Goal: Communication & Community: Answer question/provide support

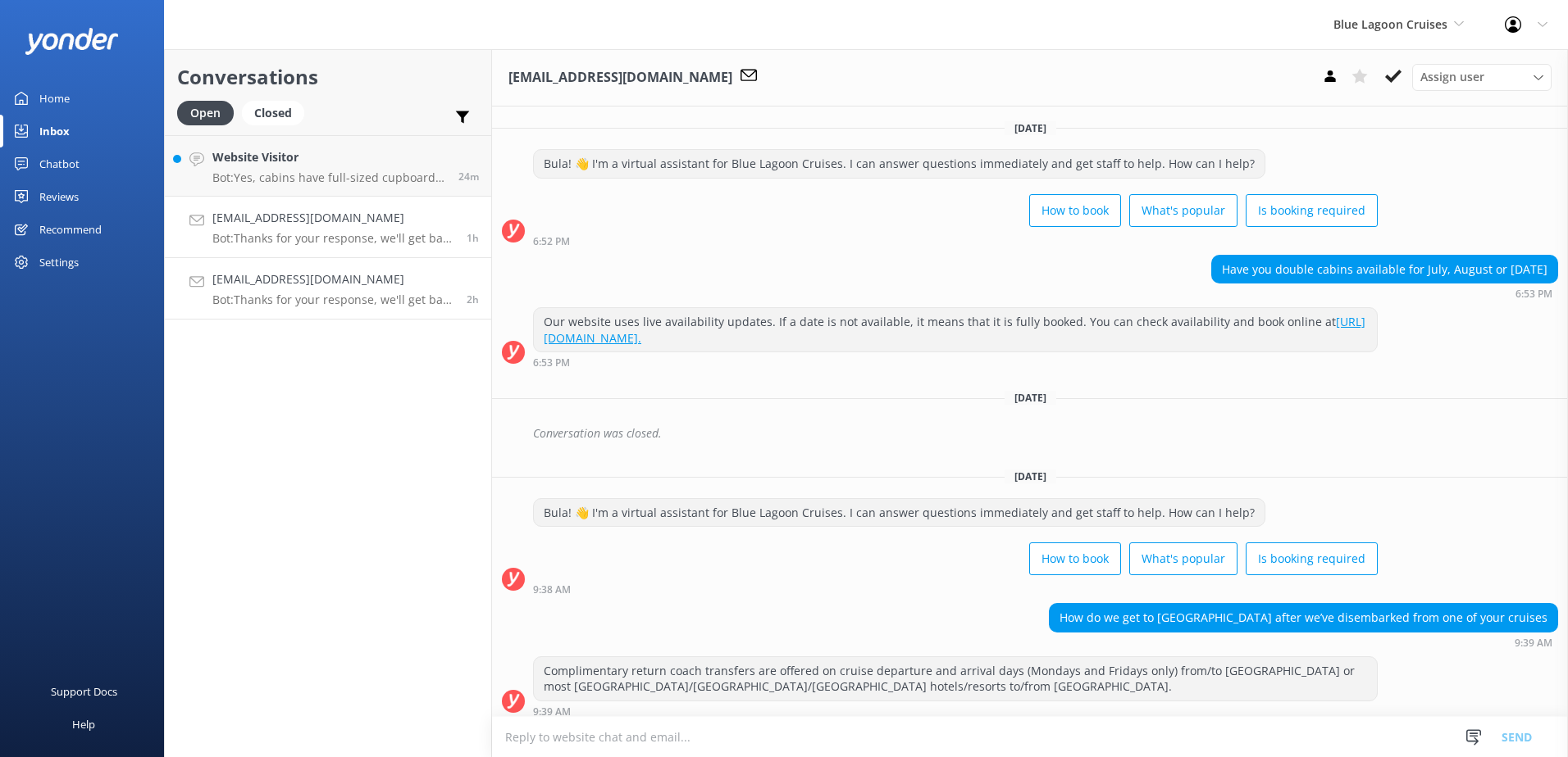
scroll to position [302, 0]
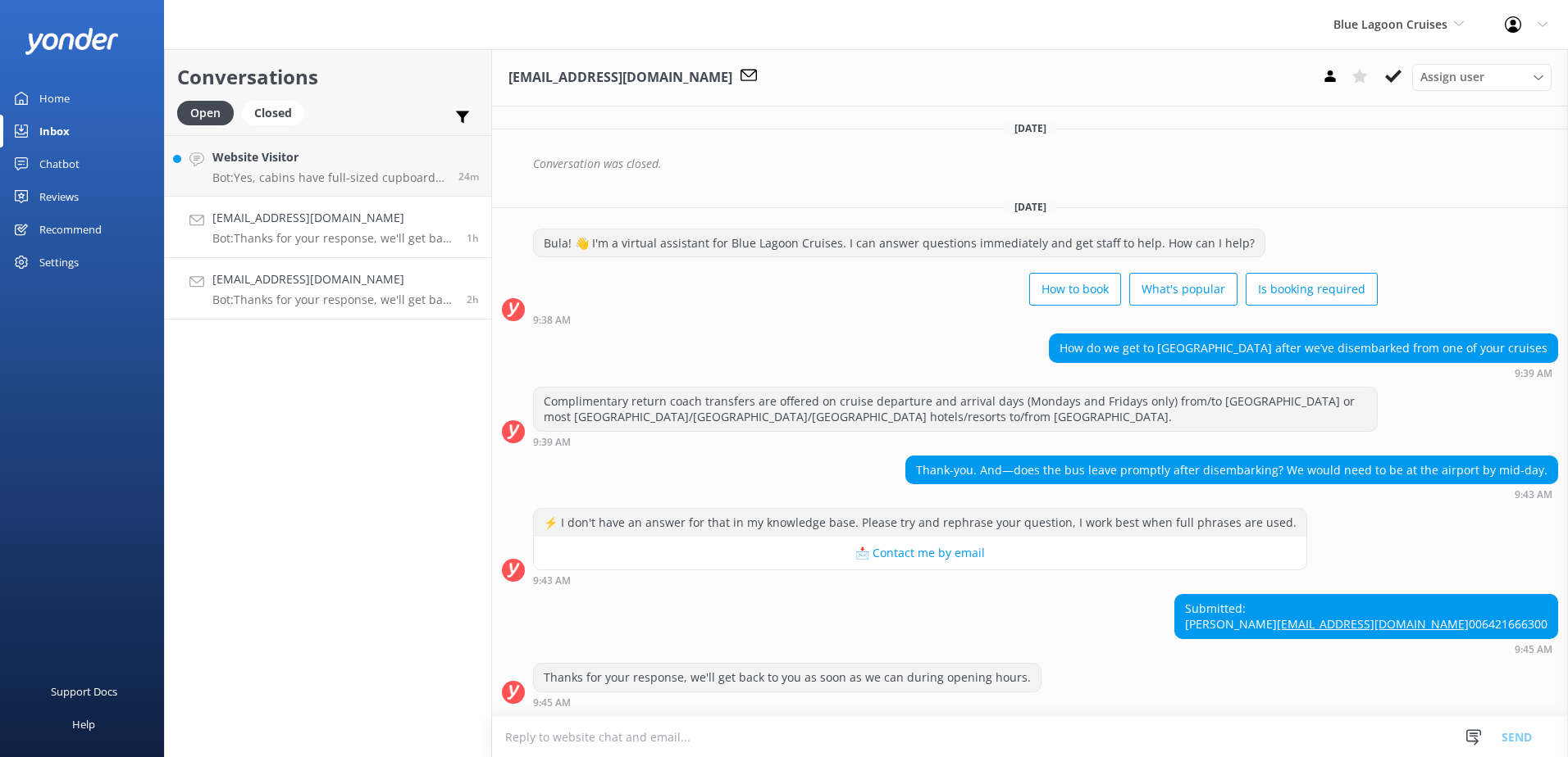
drag, startPoint x: 0, startPoint y: 0, endPoint x: 287, endPoint y: 302, distance: 416.6
click at [287, 302] on p "Bot: Thanks for your response, we'll get back to you as soon as we can during o…" at bounding box center [333, 300] width 242 height 15
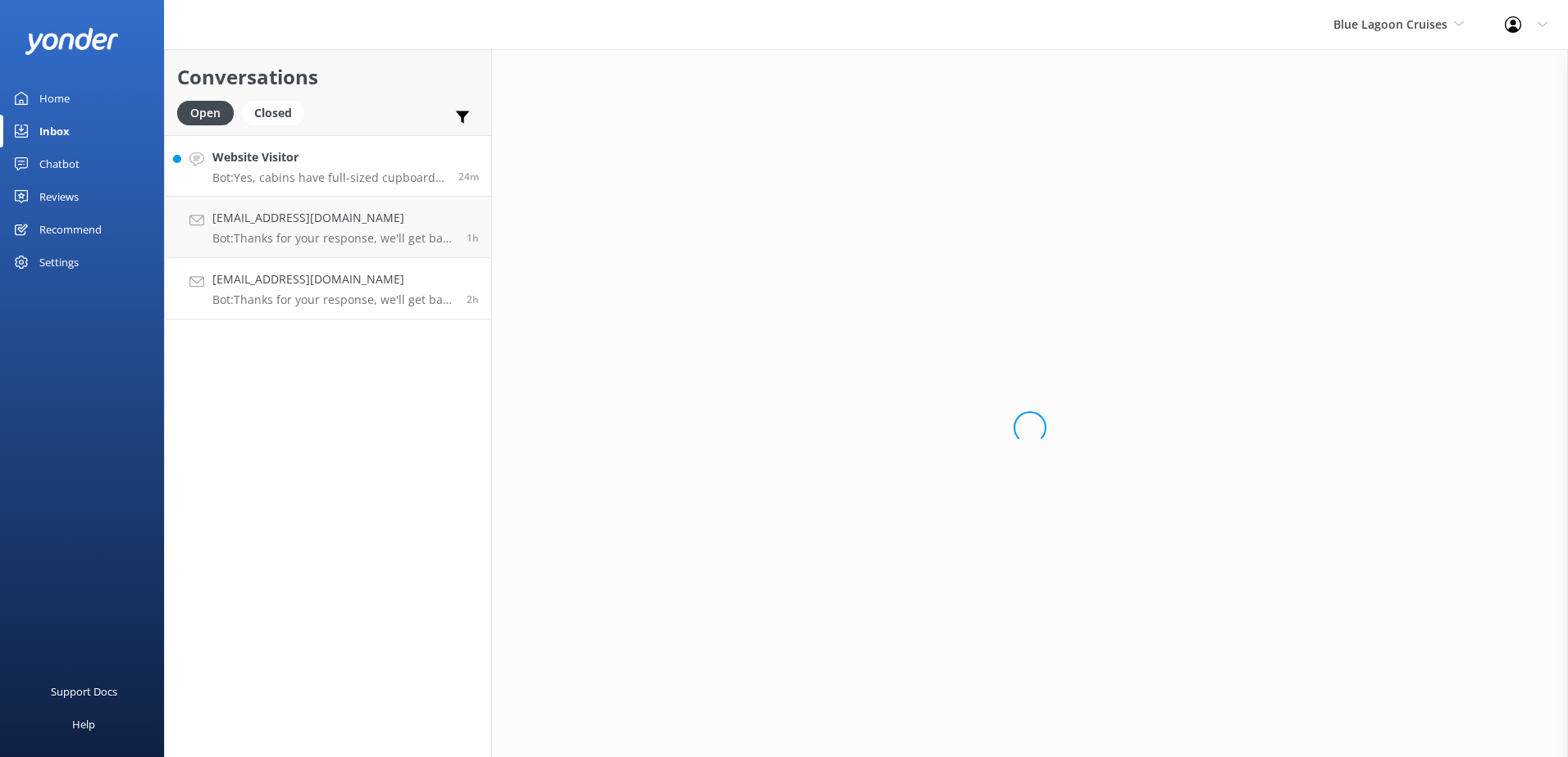
click at [355, 183] on p "Bot: Yes, cabins have full-sized cupboards opposite the bathroom to store your …" at bounding box center [328, 178] width 233 height 15
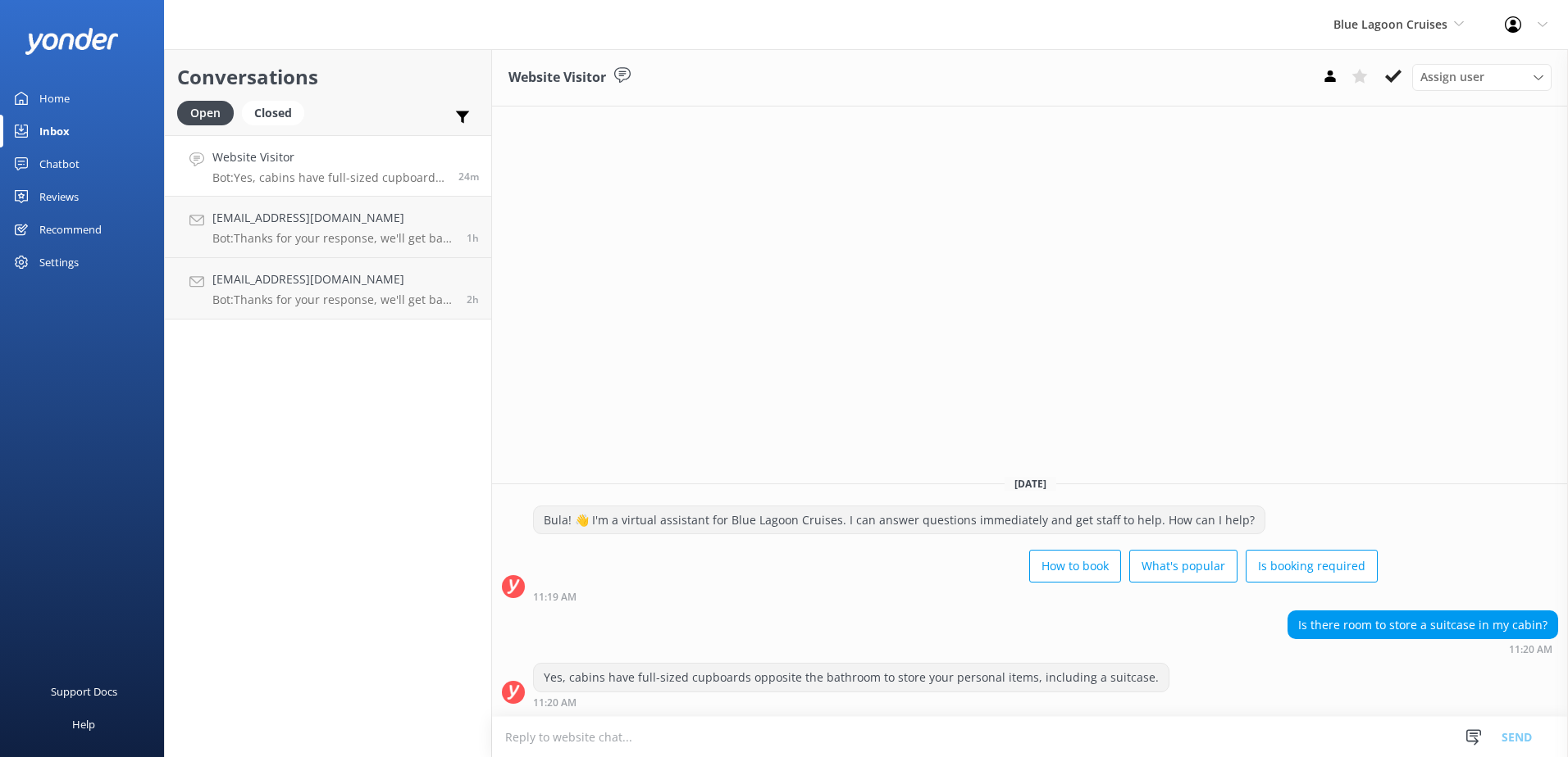
click at [355, 165] on h4 "Website Visitor" at bounding box center [328, 157] width 233 height 18
click at [1397, 79] on icon at bounding box center [1392, 76] width 17 height 17
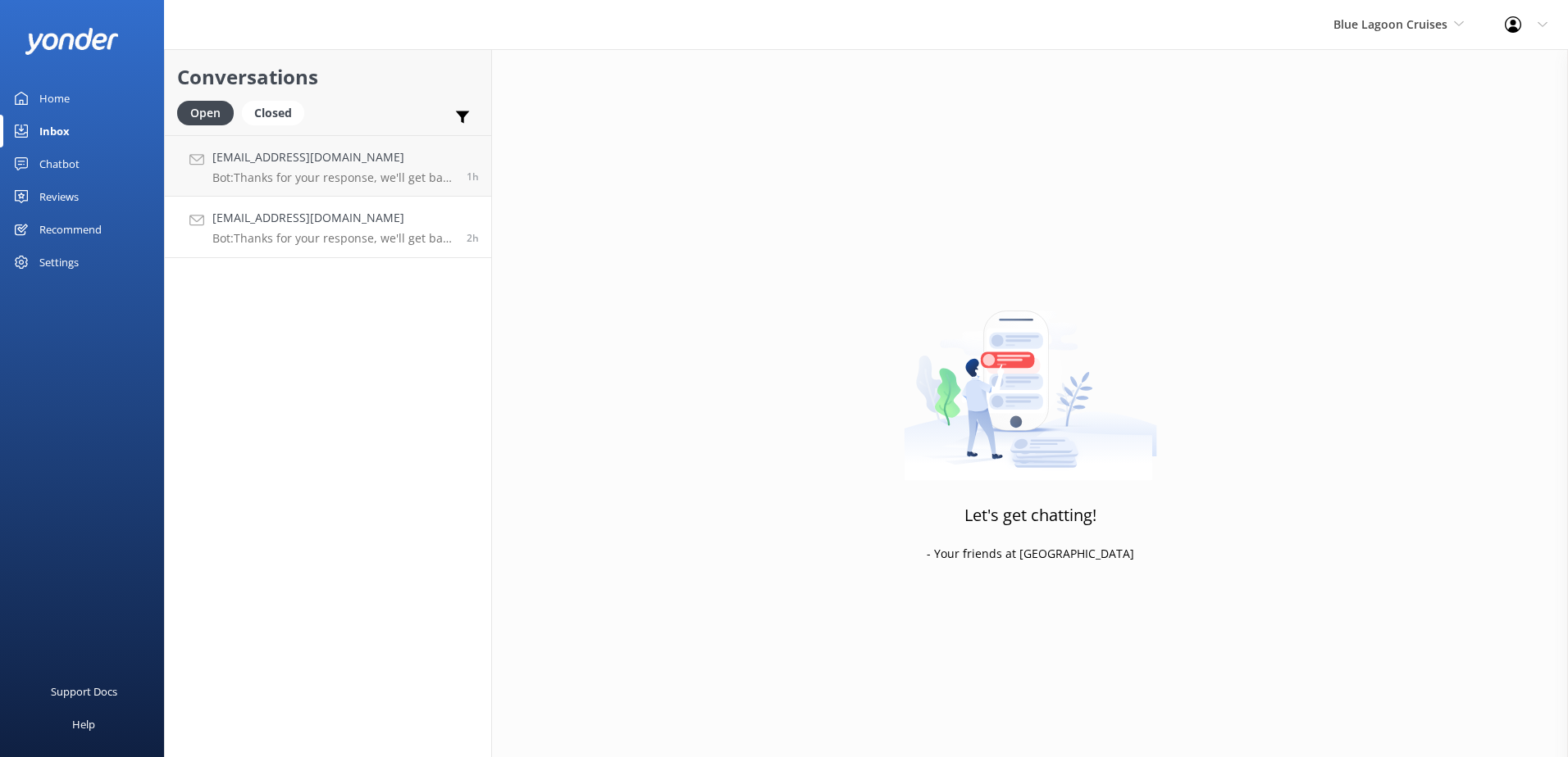
click at [380, 208] on link "[EMAIL_ADDRESS][DOMAIN_NAME] Bot: Thanks for your response, we'll get back to y…" at bounding box center [328, 227] width 326 height 62
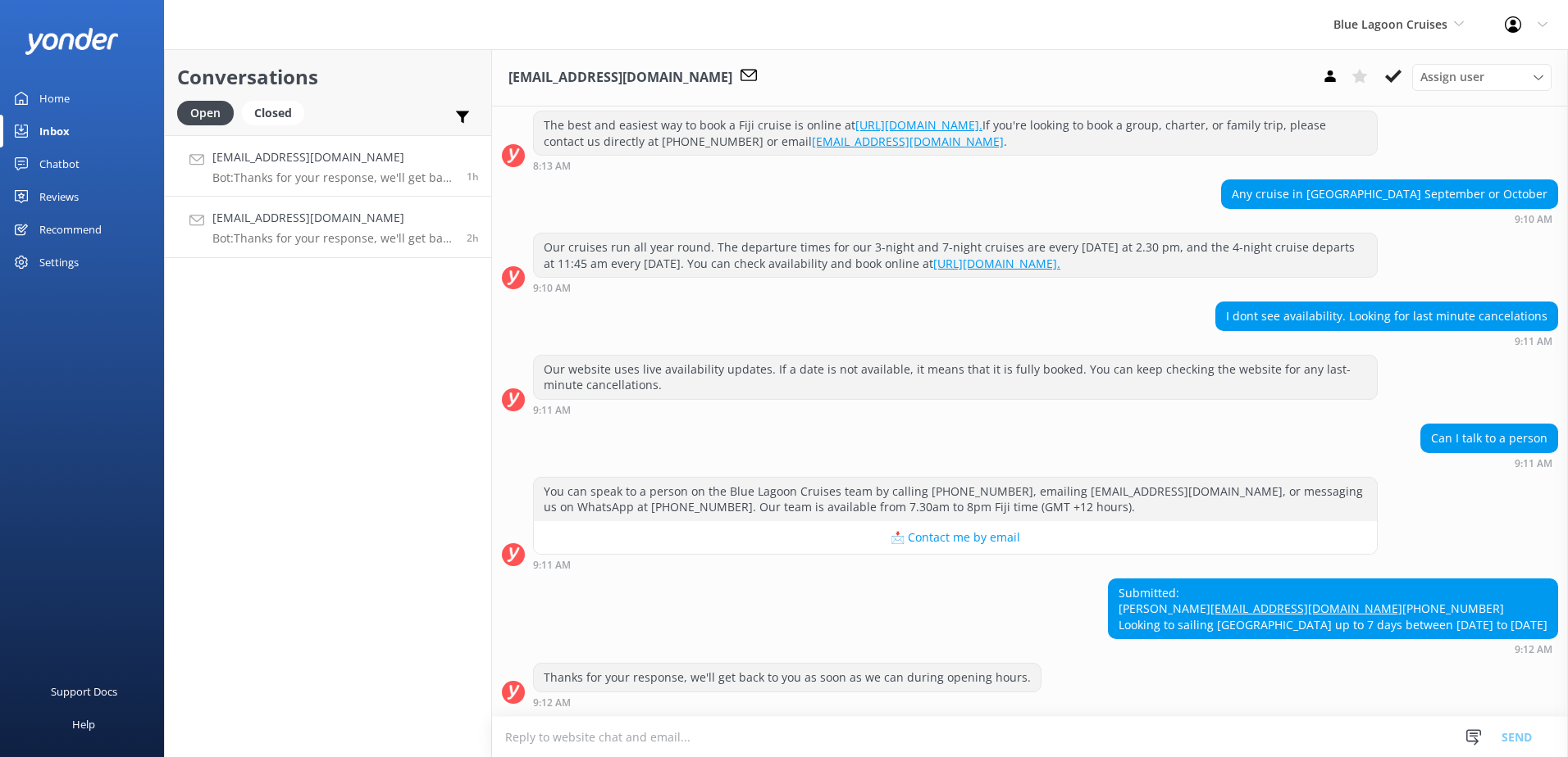
click at [397, 185] on p "Bot: Thanks for your response, we'll get back to you as soon as we can during o…" at bounding box center [333, 178] width 242 height 15
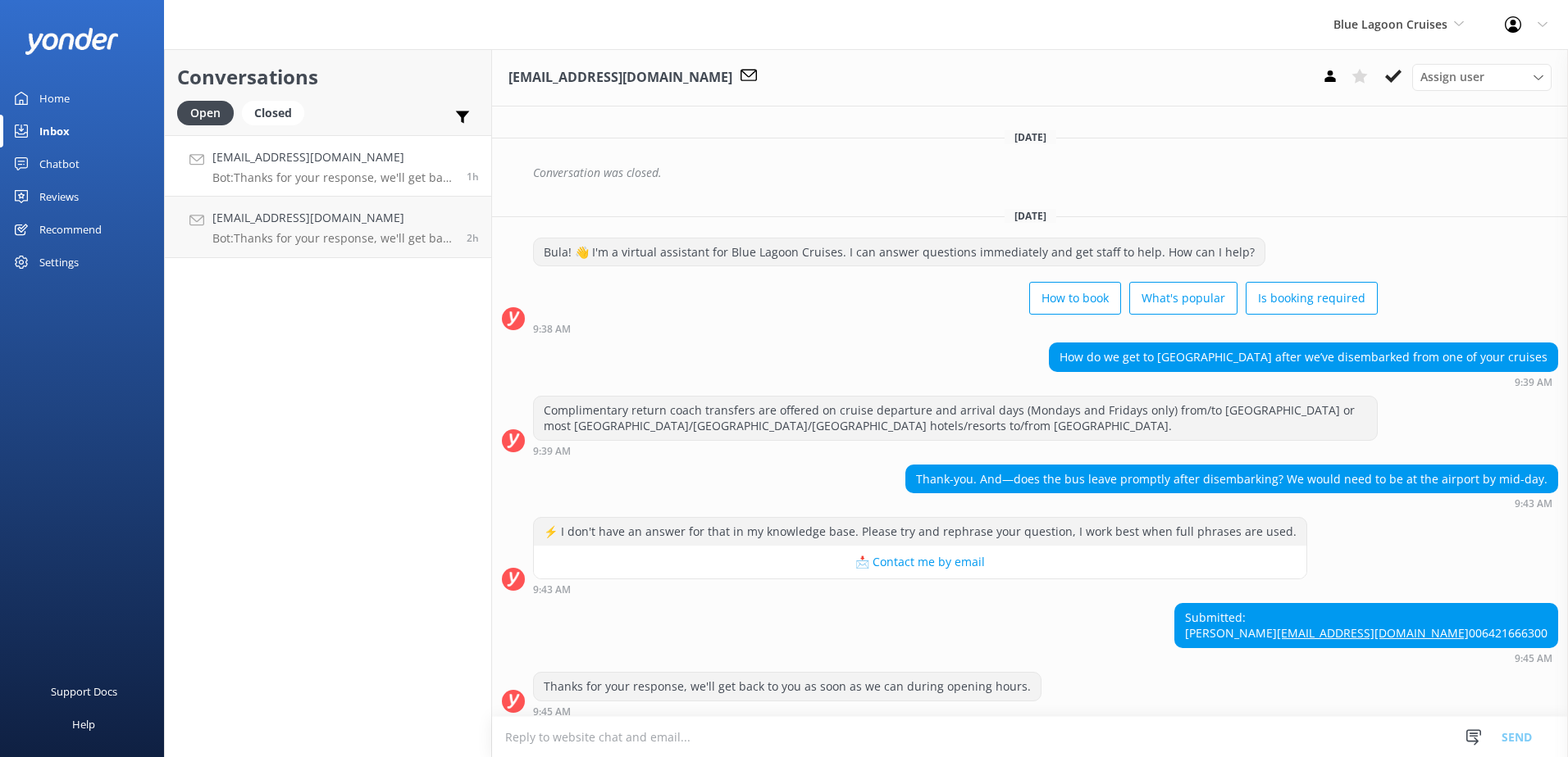
scroll to position [302, 0]
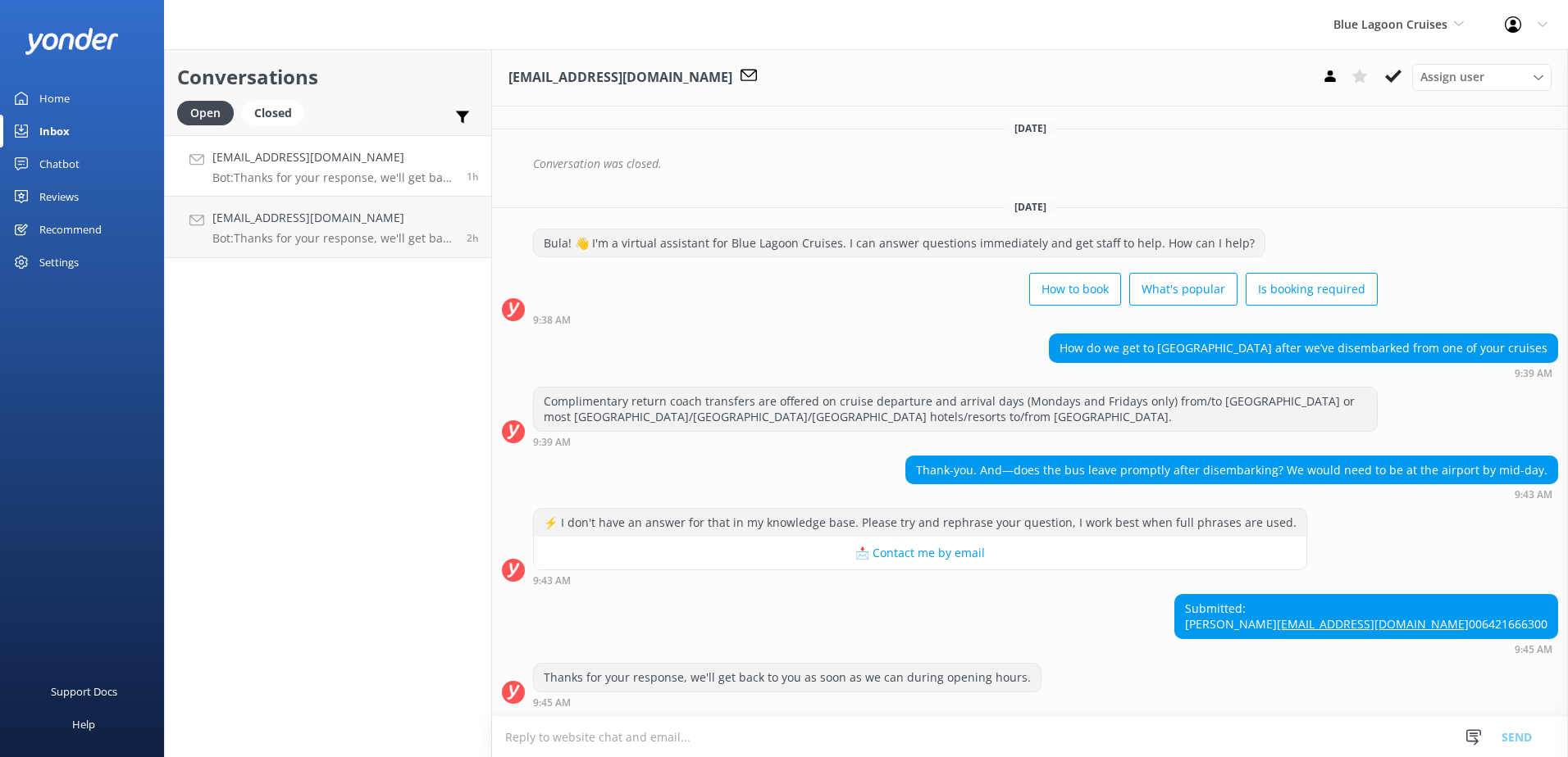
click at [398, 174] on p "Bot: Thanks for your response, we'll get back to you as soon as we can during o…" at bounding box center [333, 178] width 242 height 15
click at [703, 745] on textarea at bounding box center [1030, 736] width 1076 height 40
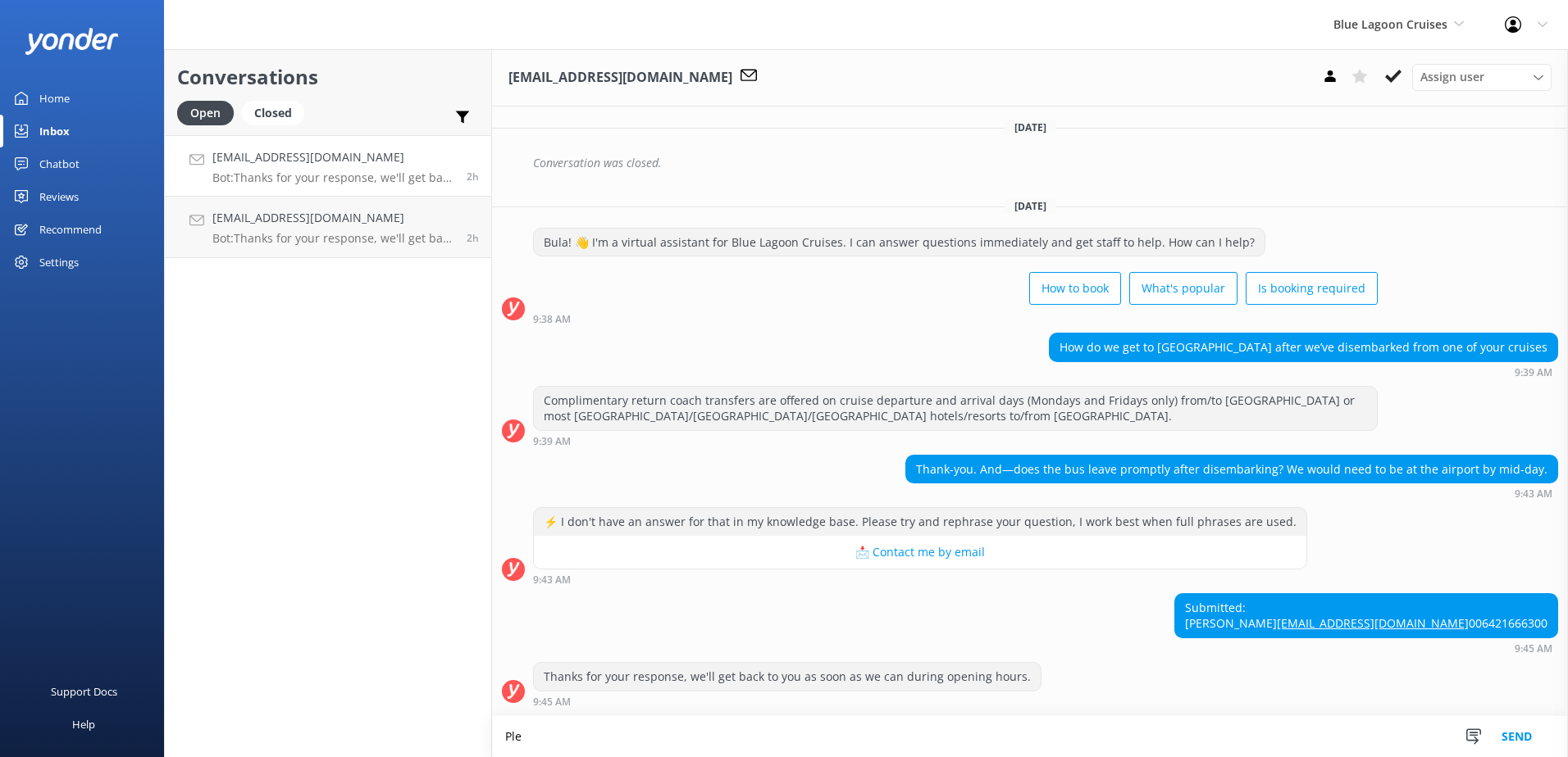
scroll to position [303, 0]
click at [795, 739] on textarea "Please provide your flight details, we so can assist your accordingly." at bounding box center [1030, 736] width 1076 height 41
type textarea "Please provide your flight details, we so can assist you accordingly."
click at [1513, 732] on button "Send" at bounding box center [1516, 736] width 62 height 41
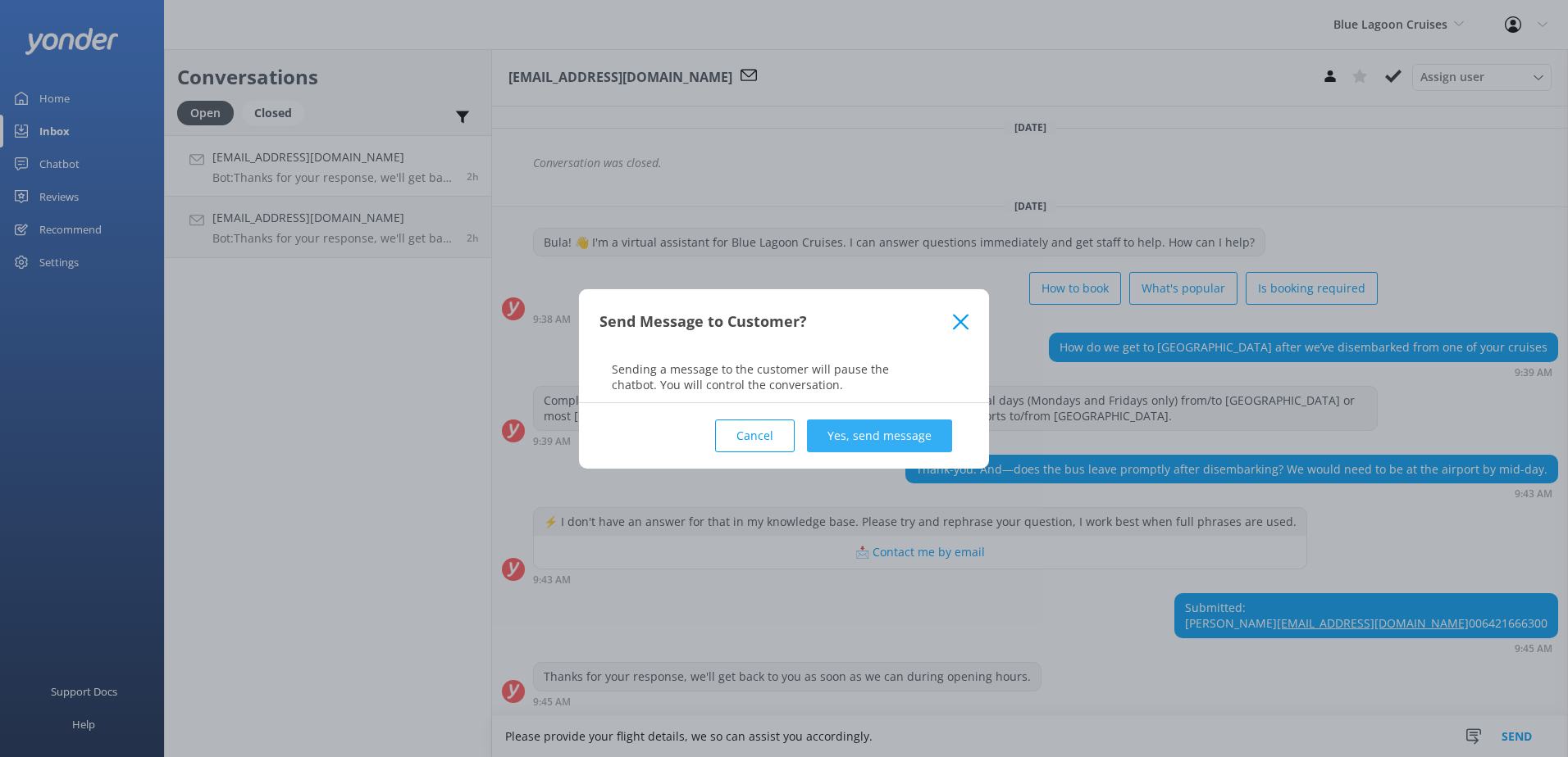
click at [936, 435] on button "Yes, send message" at bounding box center [879, 437] width 146 height 33
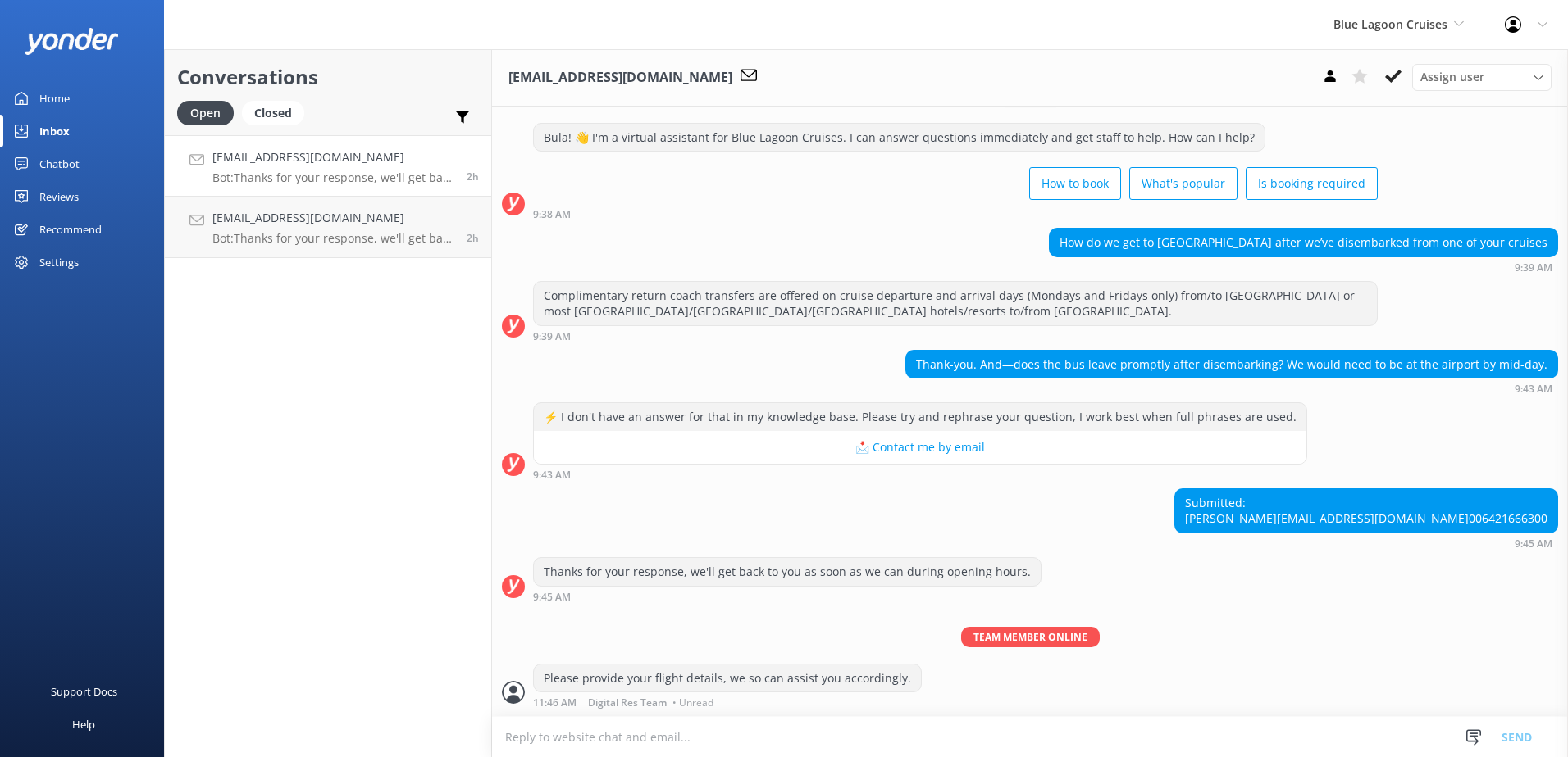
scroll to position [408, 0]
click at [1378, 84] on button at bounding box center [1393, 75] width 29 height 24
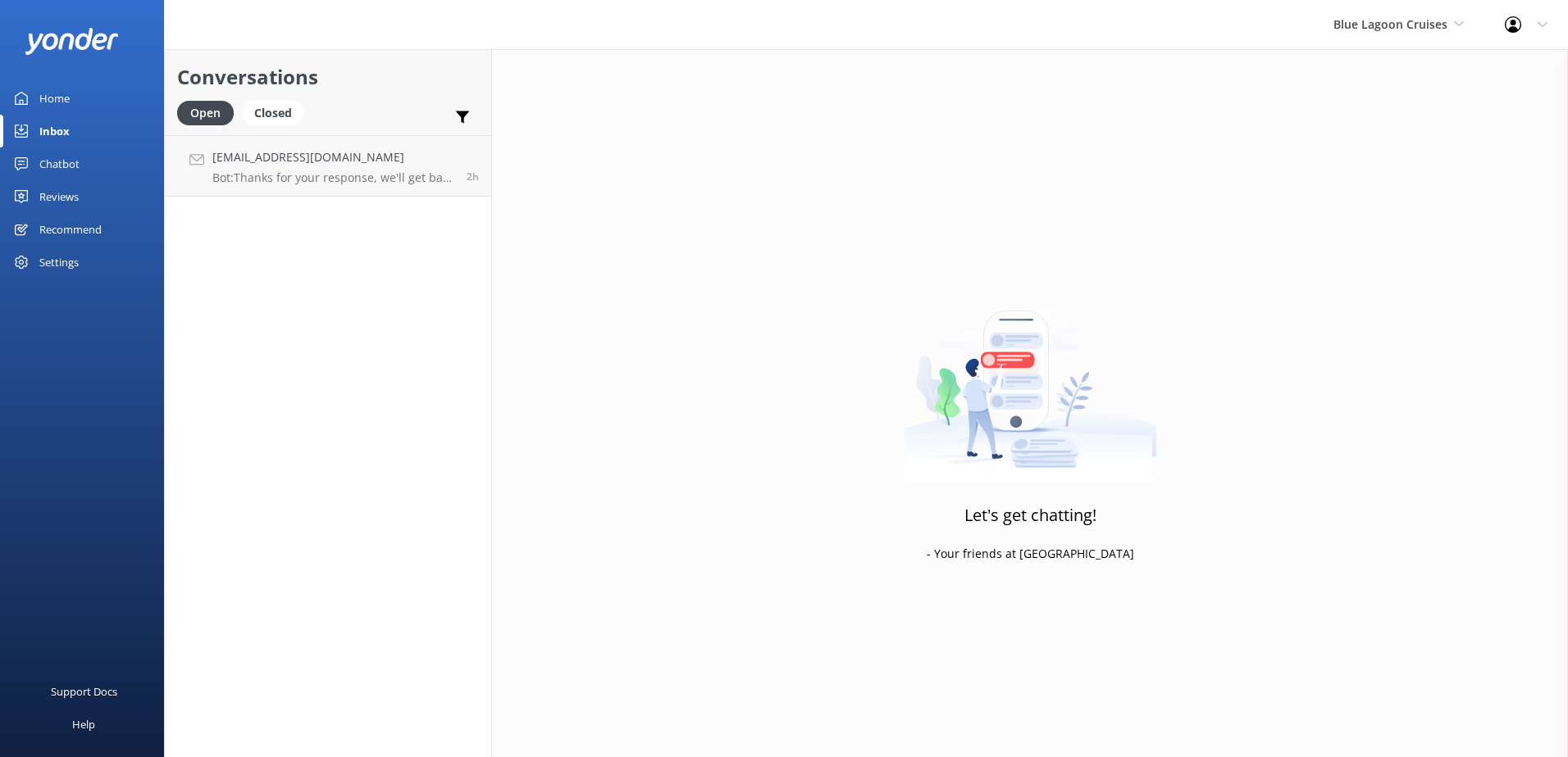
click at [306, 220] on div "Conversations Open Closed Important Assigned to me Unassigned [EMAIL_ADDRESS][D…" at bounding box center [328, 402] width 328 height 708
click at [335, 187] on link "[EMAIL_ADDRESS][DOMAIN_NAME] Bot: Thanks for your response, we'll get back to y…" at bounding box center [328, 165] width 326 height 62
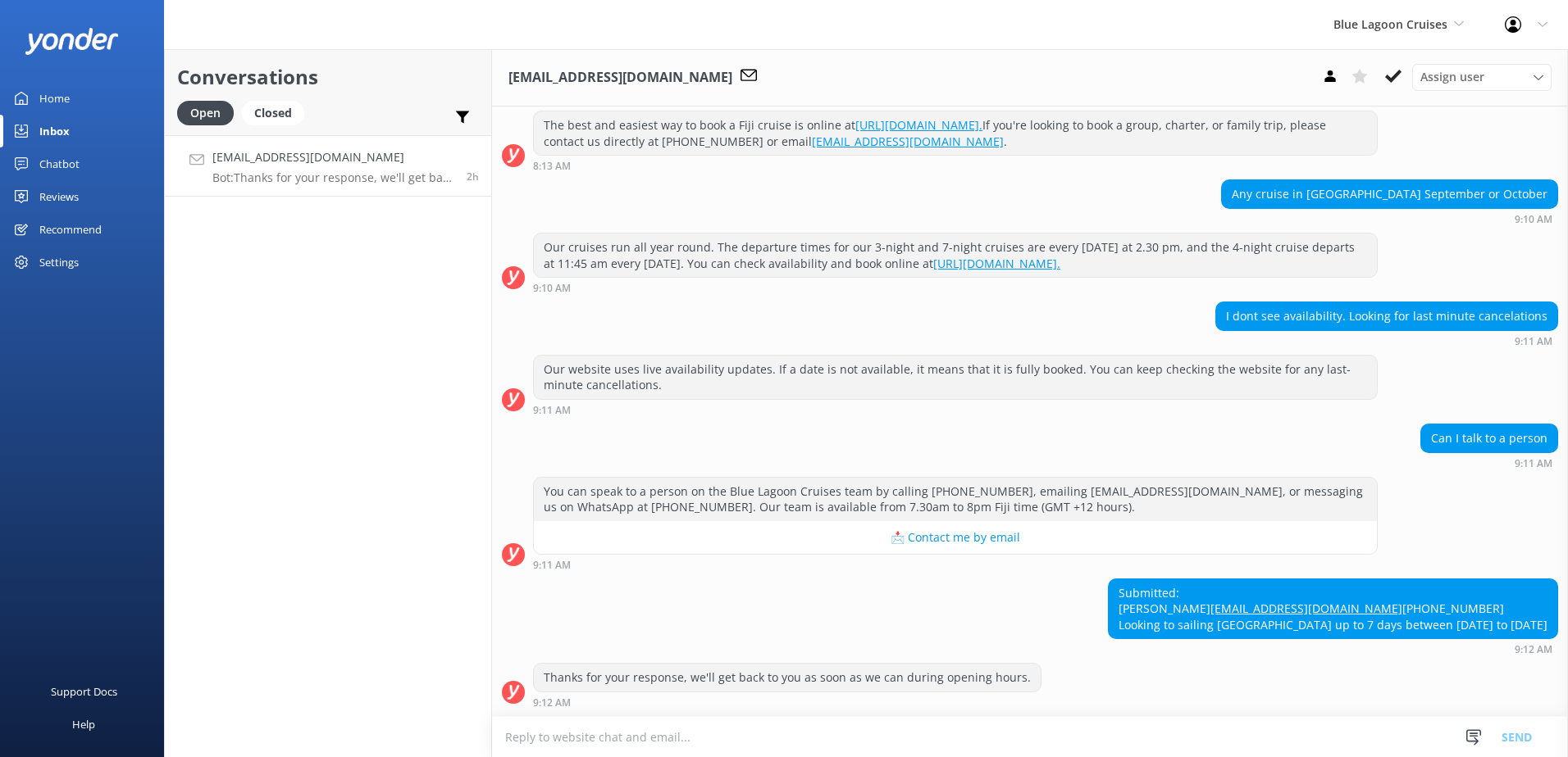
scroll to position [261, 0]
click at [1054, 733] on textarea at bounding box center [1030, 736] width 1076 height 40
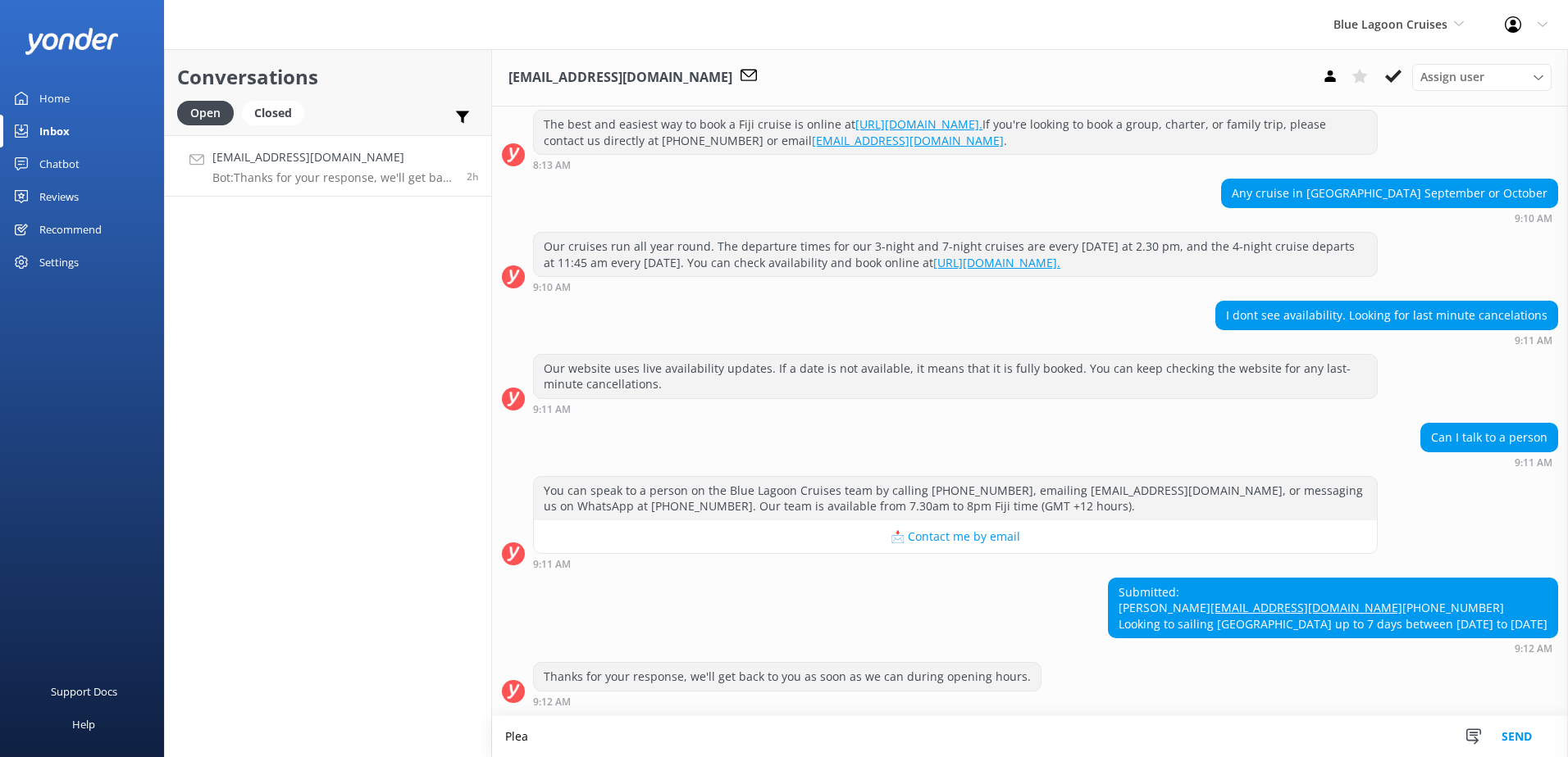
scroll to position [262, 0]
type textarea "Please note that we do not have availability for the dates you have provided as…"
click at [1527, 738] on button "Send" at bounding box center [1516, 736] width 62 height 41
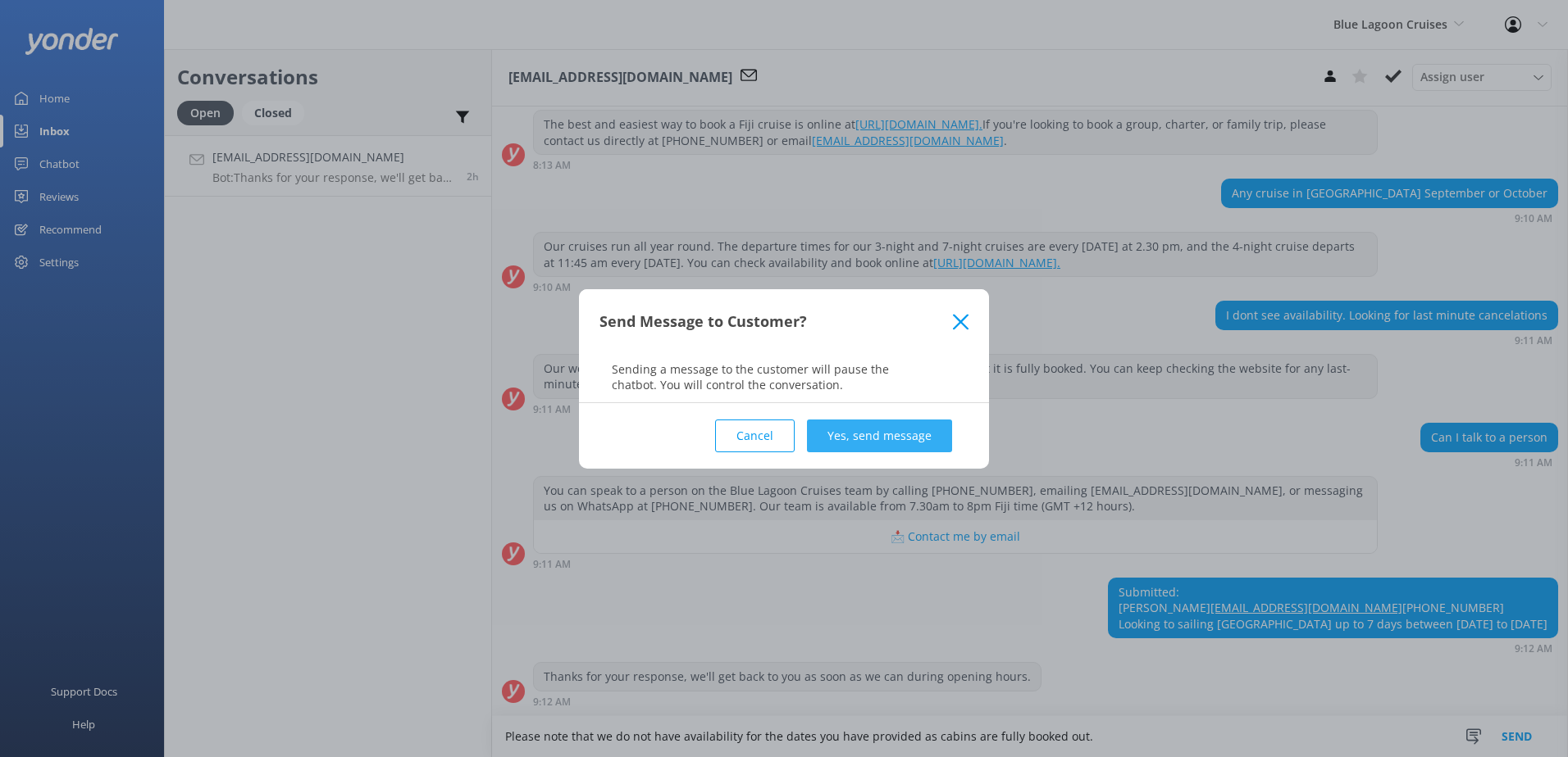
click at [874, 434] on button "Yes, send message" at bounding box center [879, 437] width 146 height 33
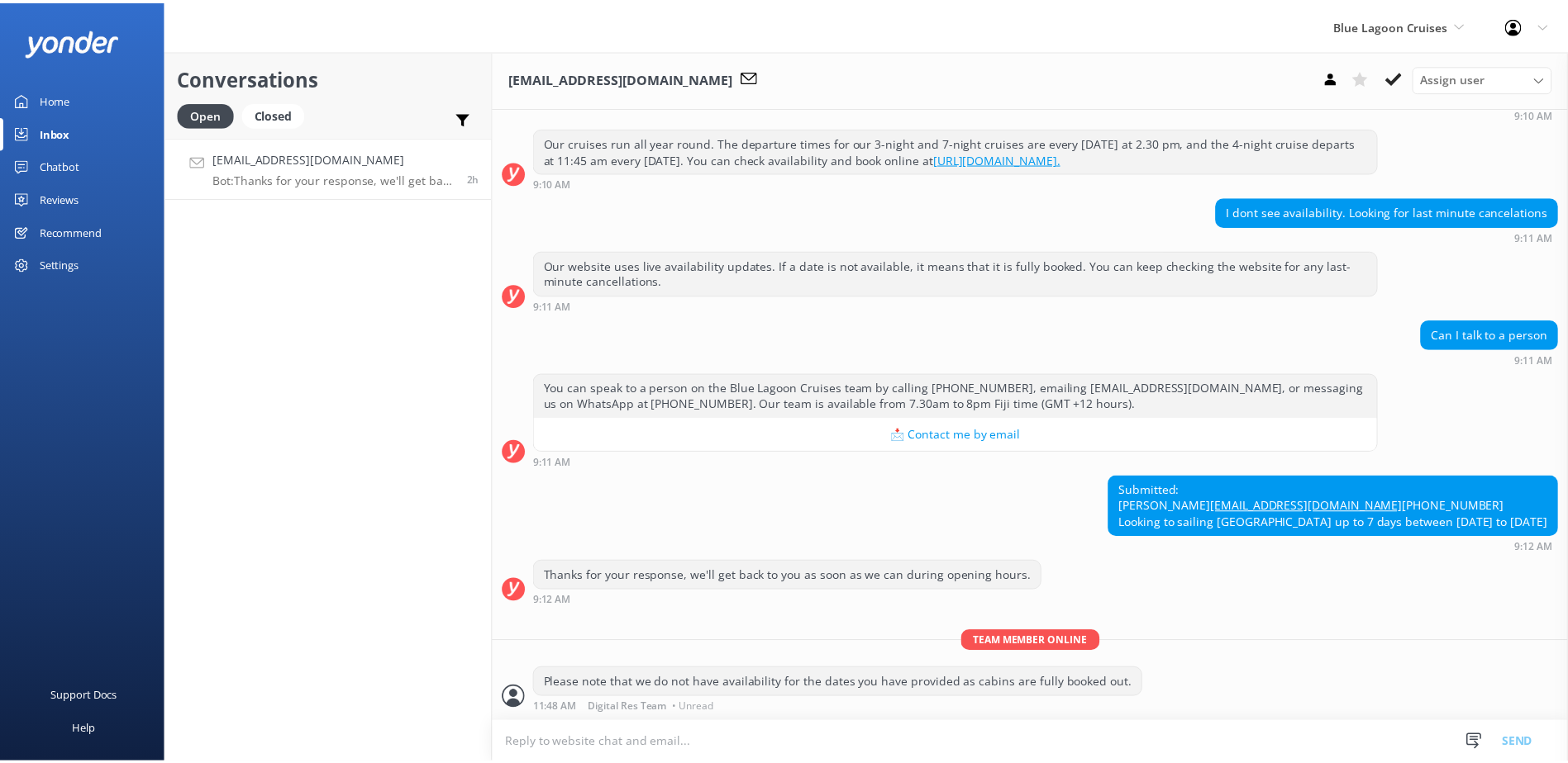
scroll to position [370, 0]
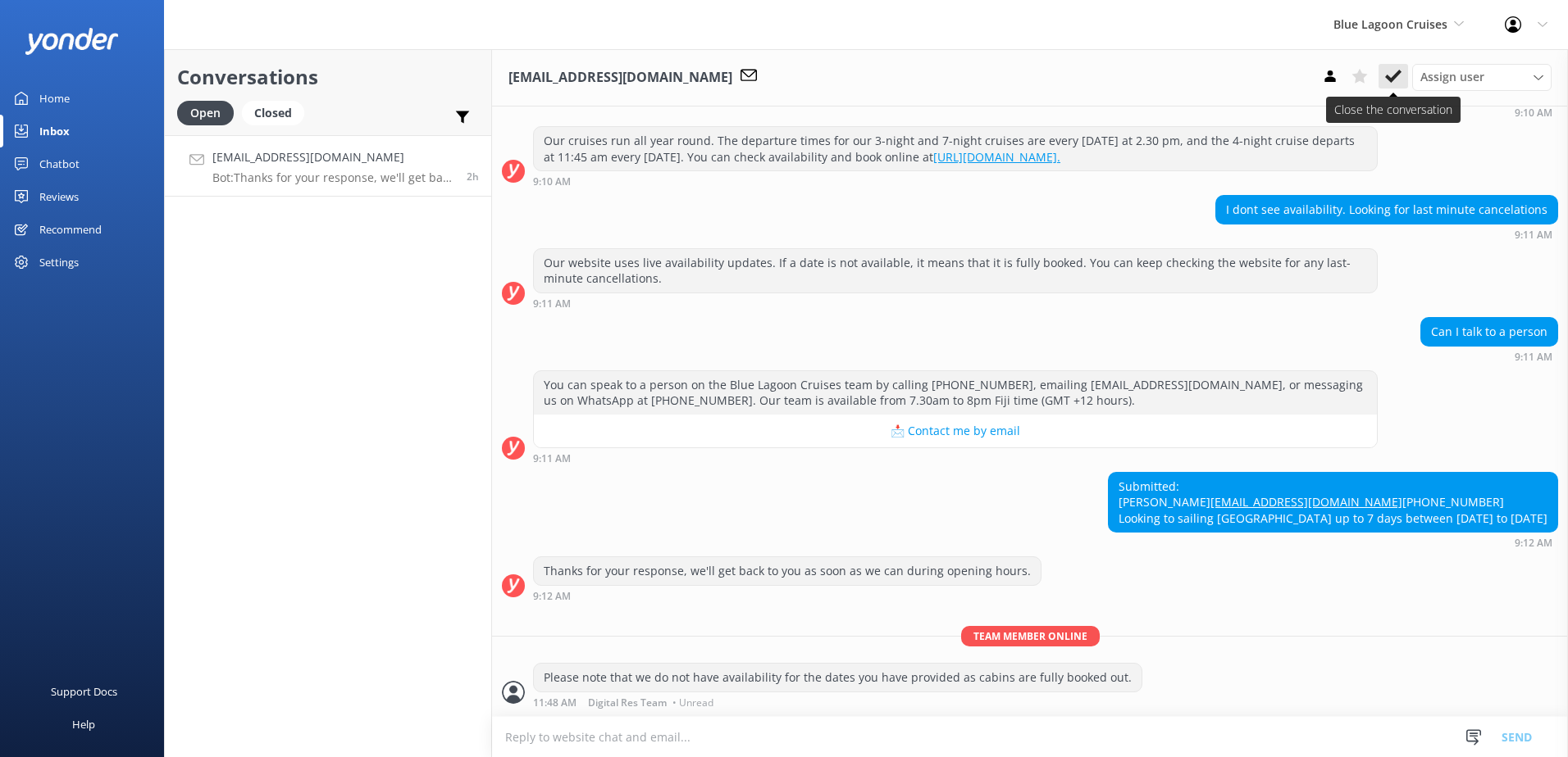
click at [1382, 72] on button at bounding box center [1393, 75] width 29 height 24
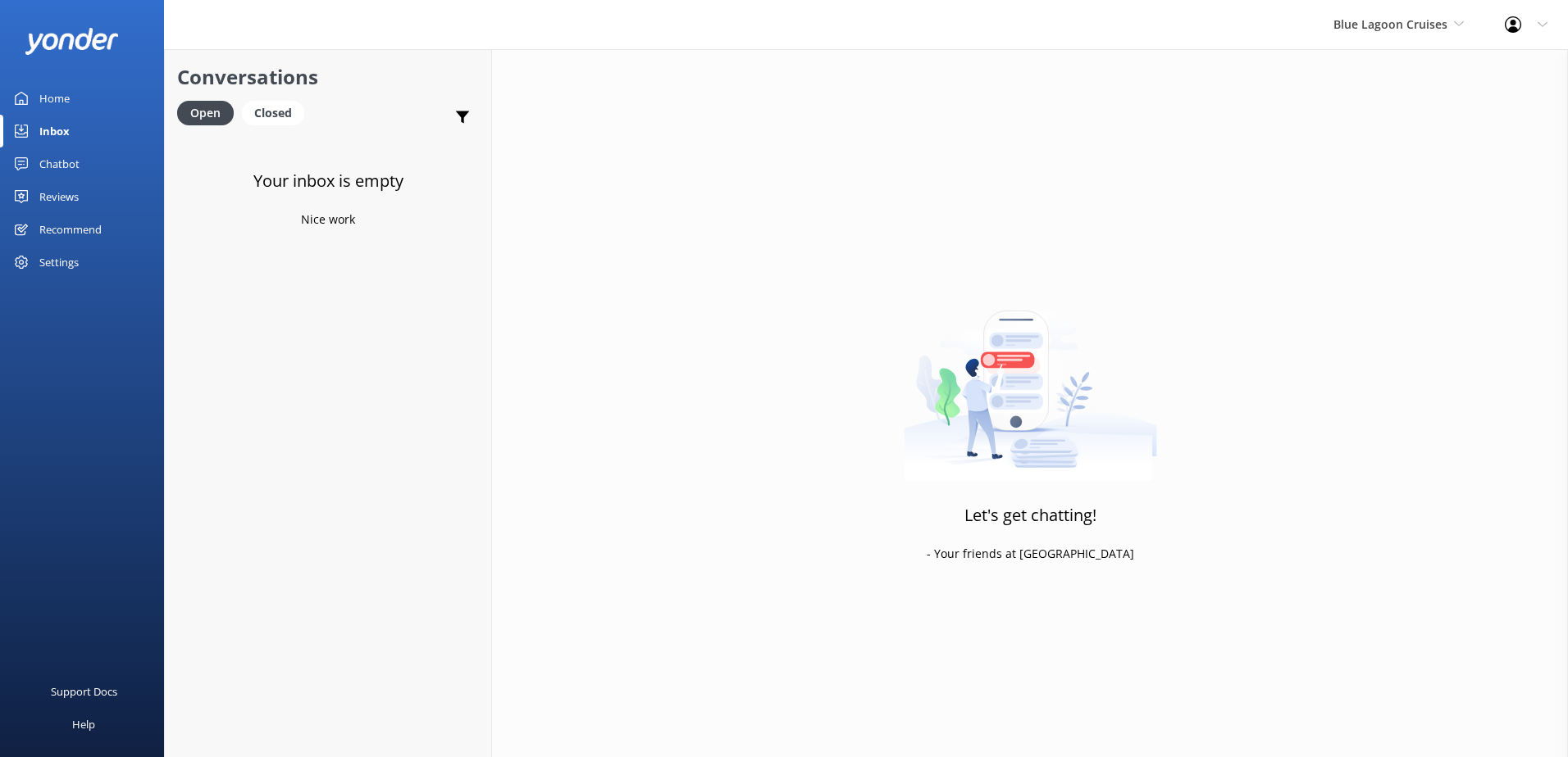
click at [51, 163] on div "Chatbot" at bounding box center [59, 164] width 40 height 33
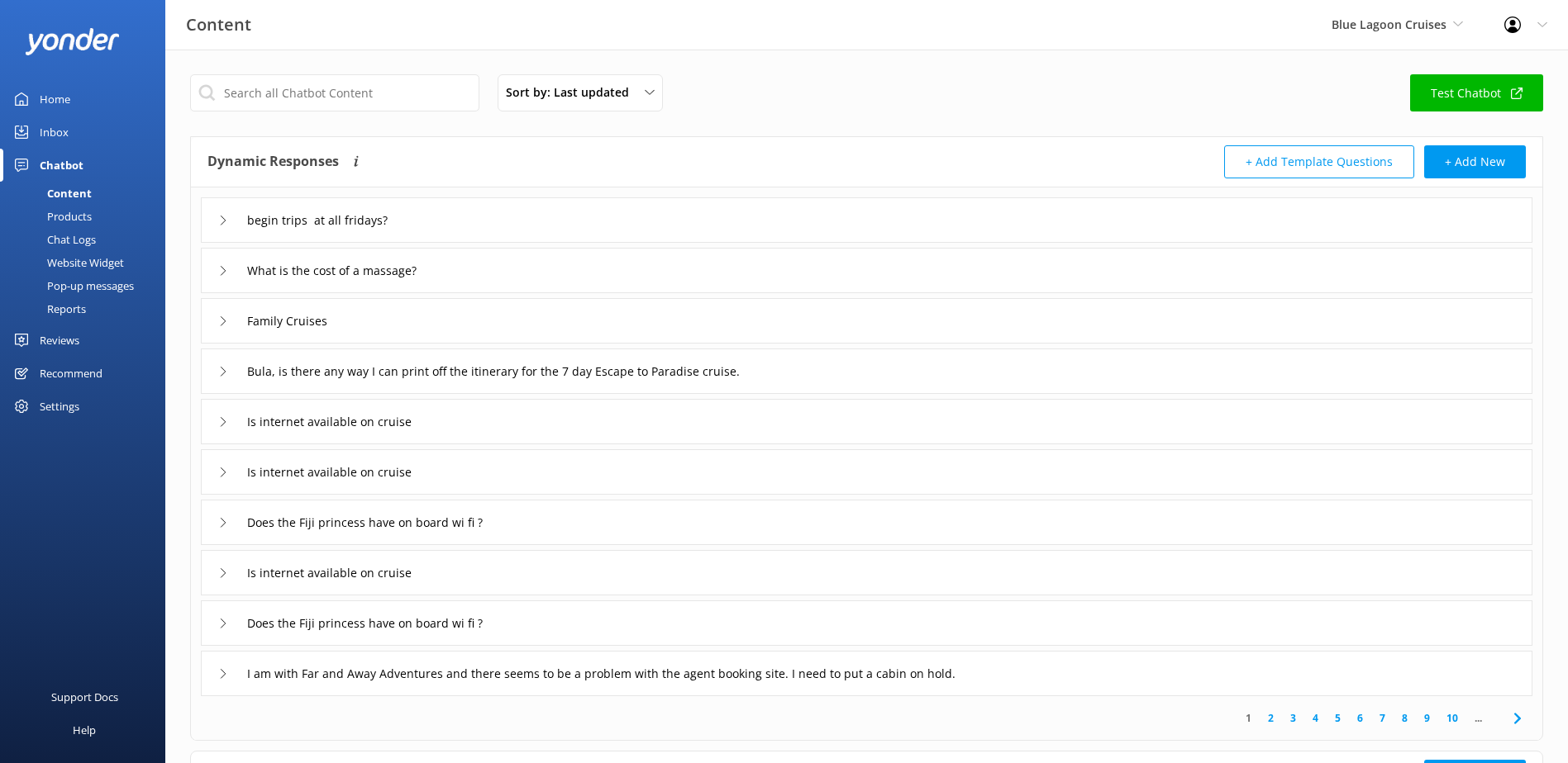
click at [71, 244] on div "Chat Logs" at bounding box center [52, 239] width 86 height 23
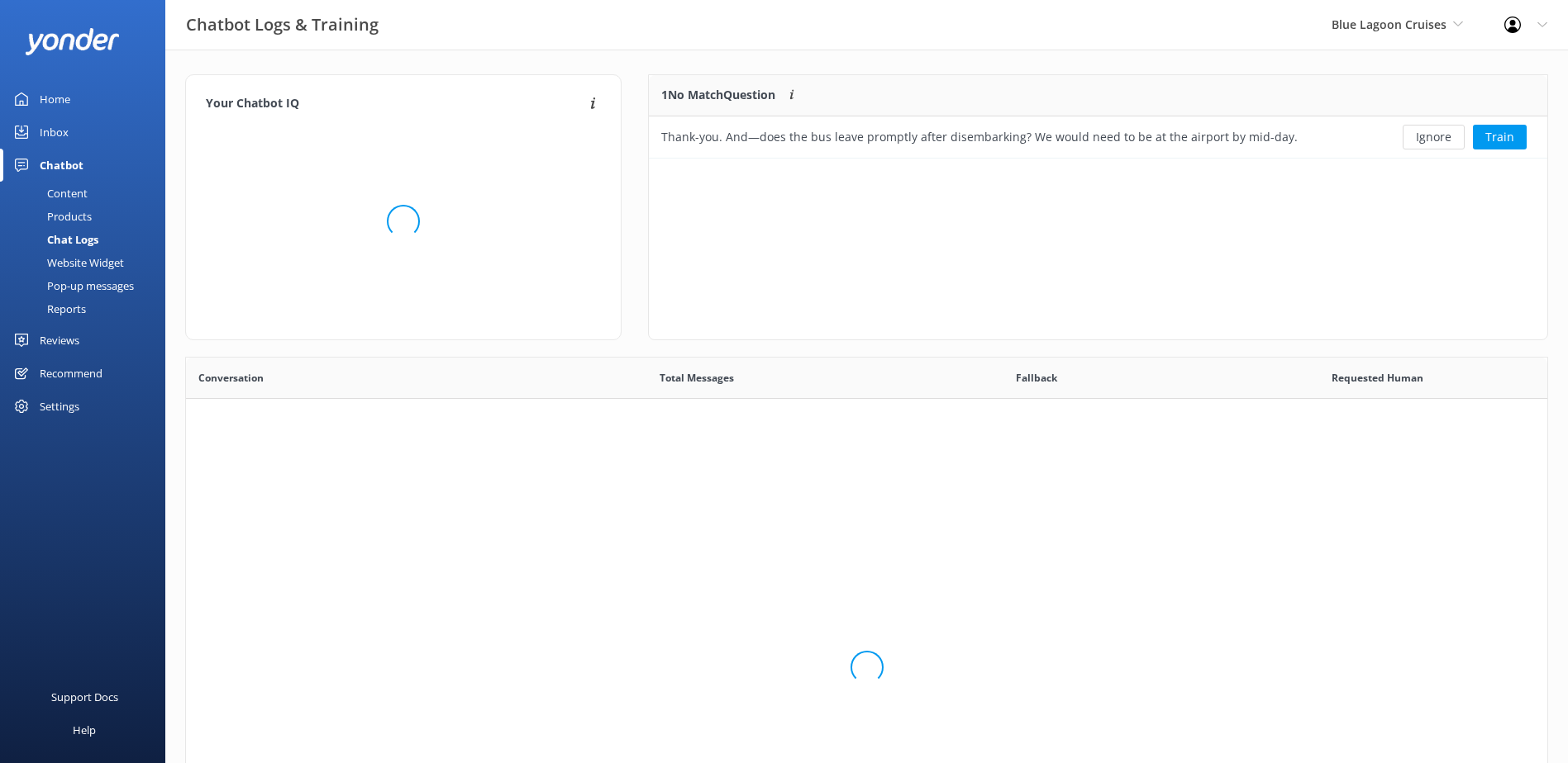
scroll to position [71, 885]
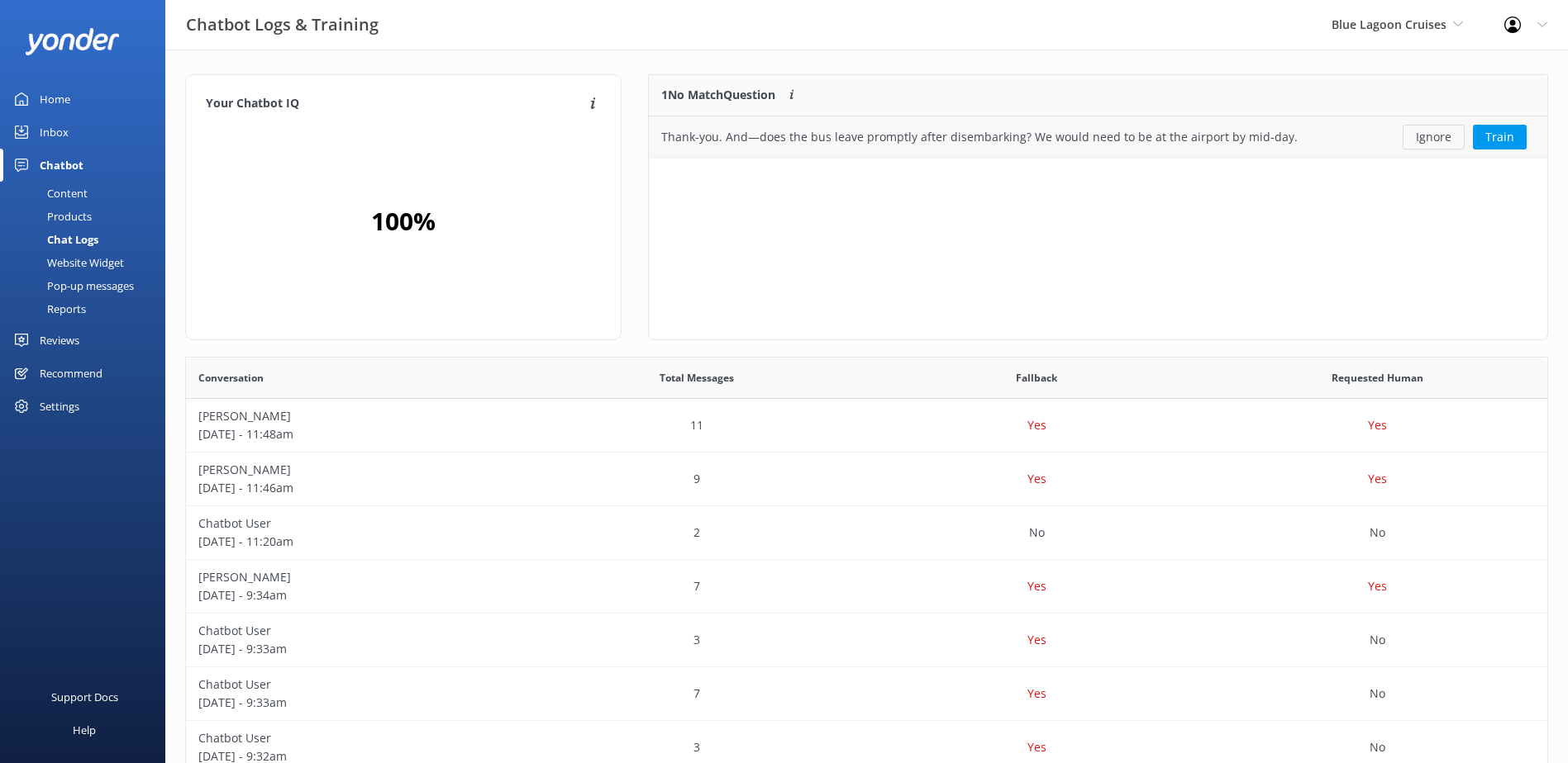
click at [1438, 133] on button "Ignore" at bounding box center [1433, 137] width 62 height 25
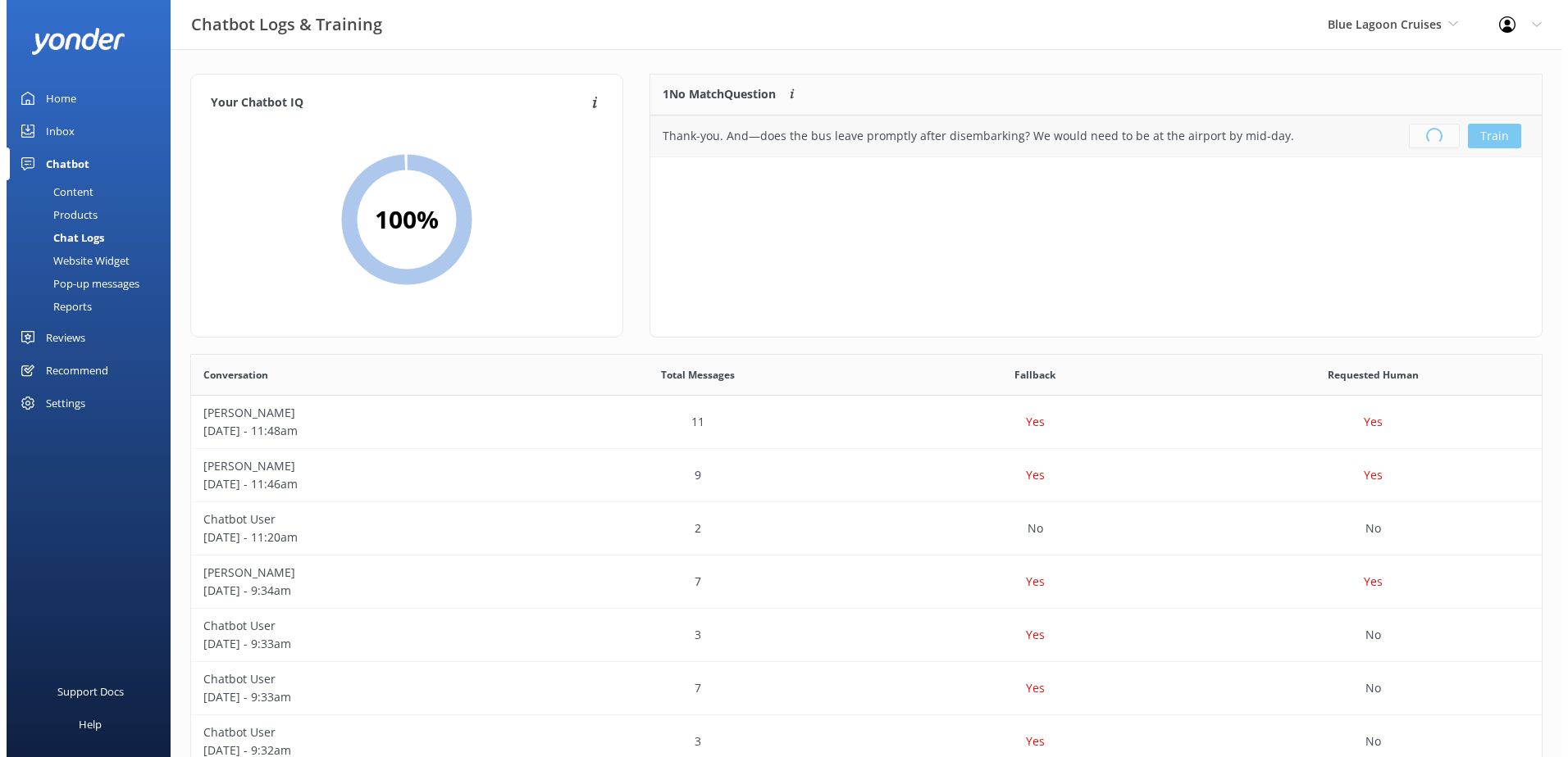
scroll to position [192, 878]
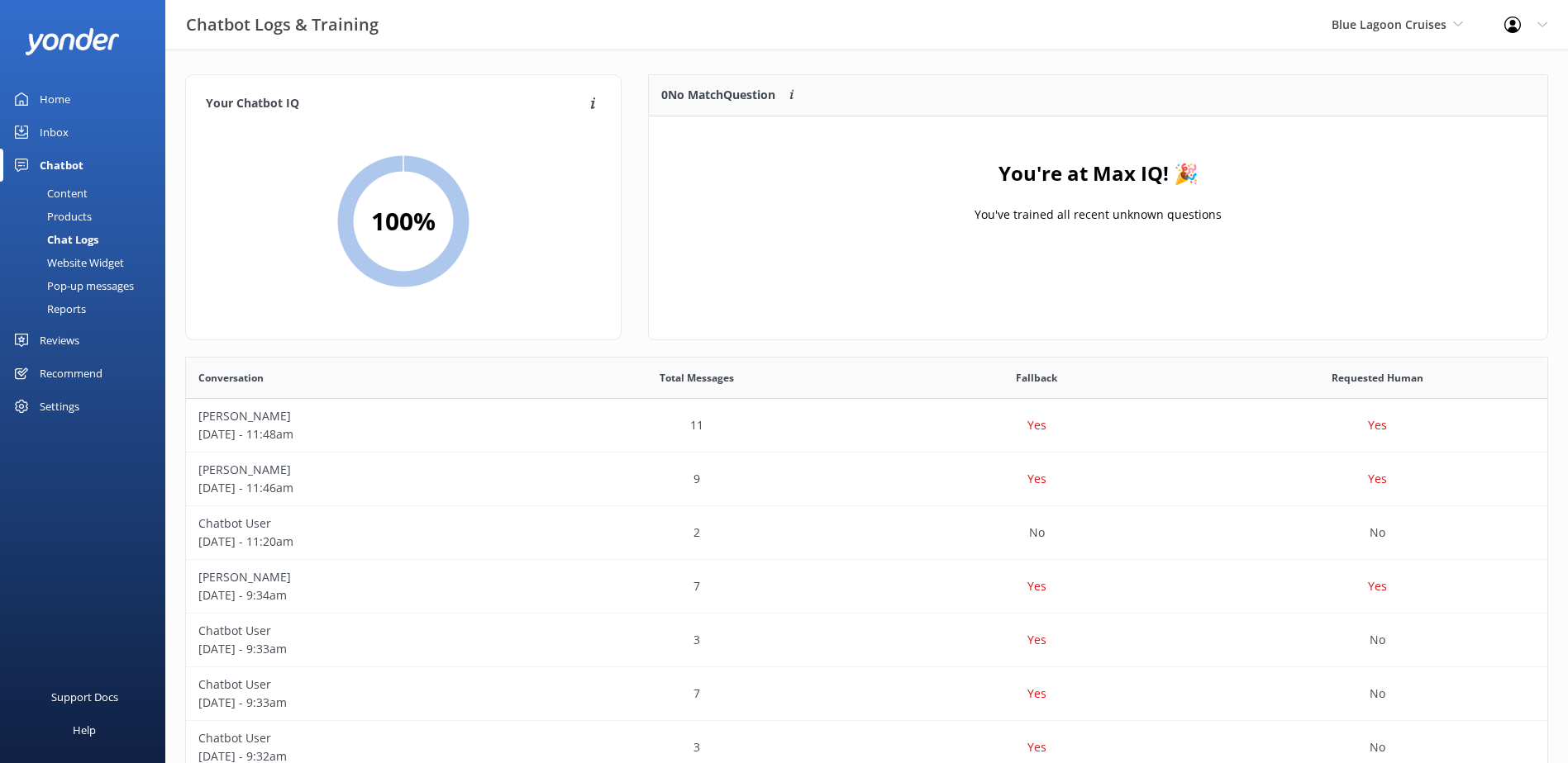
click at [60, 138] on div "Inbox" at bounding box center [53, 132] width 29 height 33
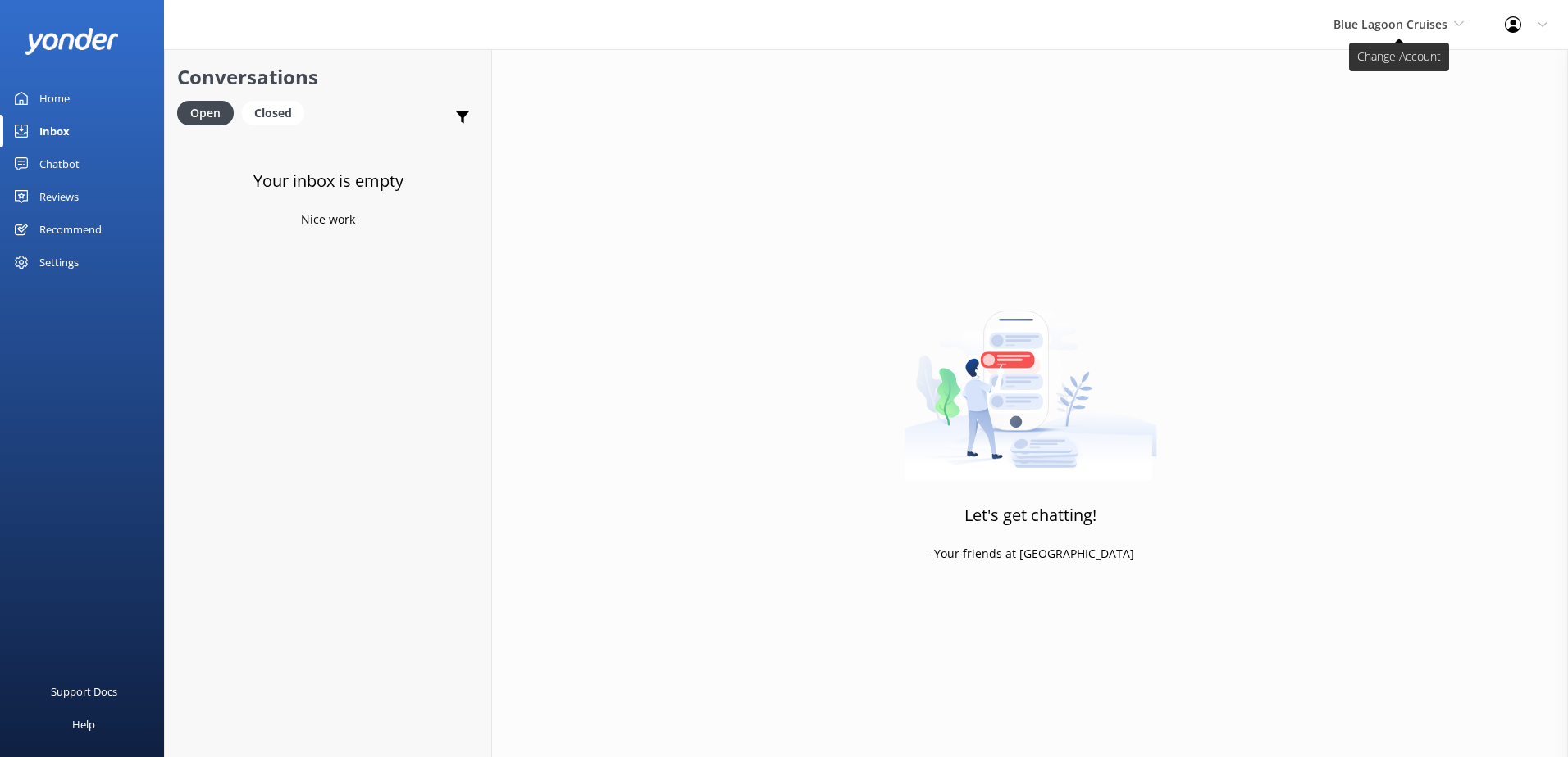
click at [1375, 33] on span "Blue Lagoon Cruises" at bounding box center [1398, 24] width 130 height 18
click at [1370, 170] on link "Awesome Adventures Fiji" at bounding box center [1395, 187] width 164 height 39
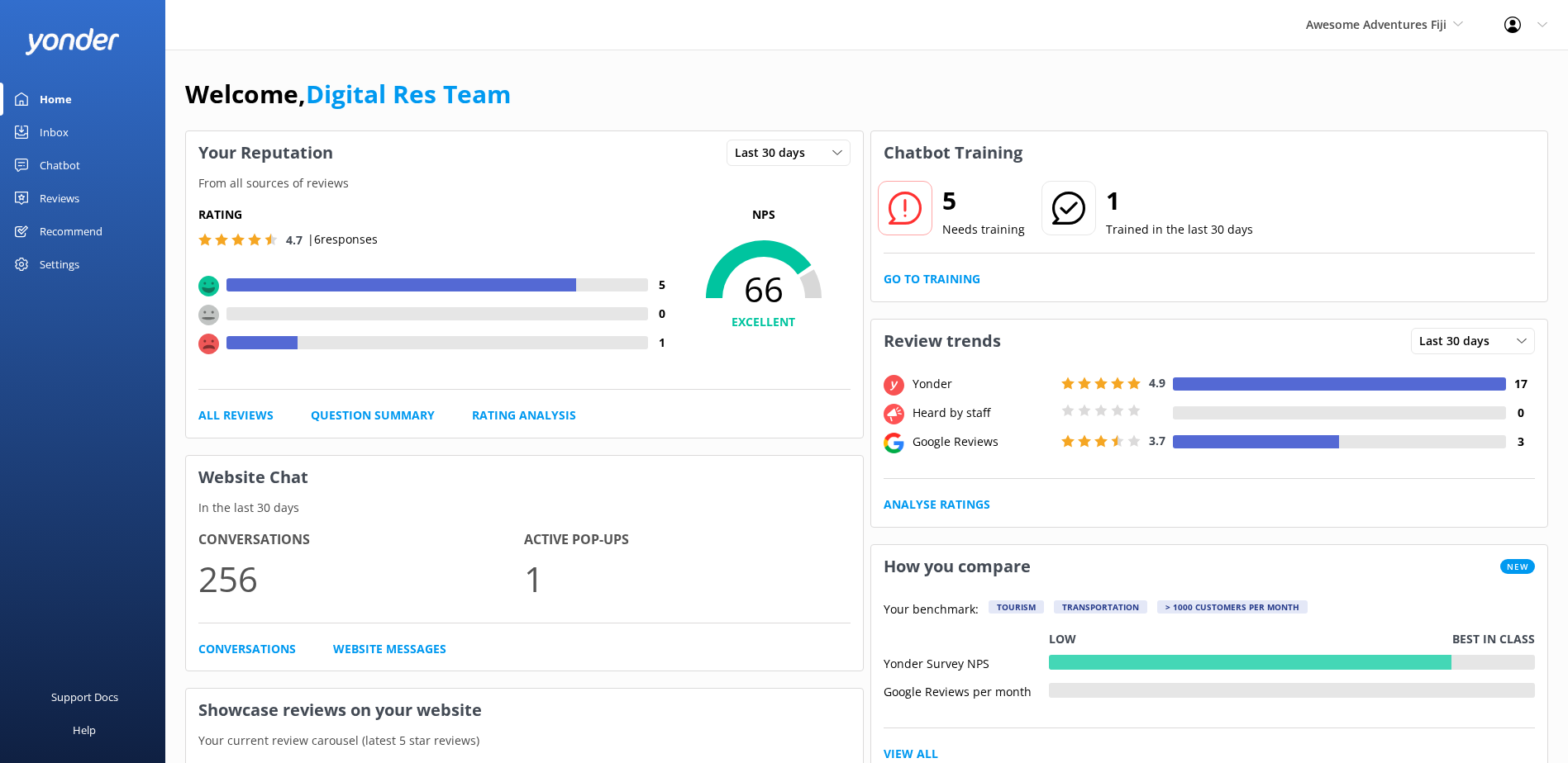
click at [51, 131] on div "Inbox" at bounding box center [53, 132] width 29 height 33
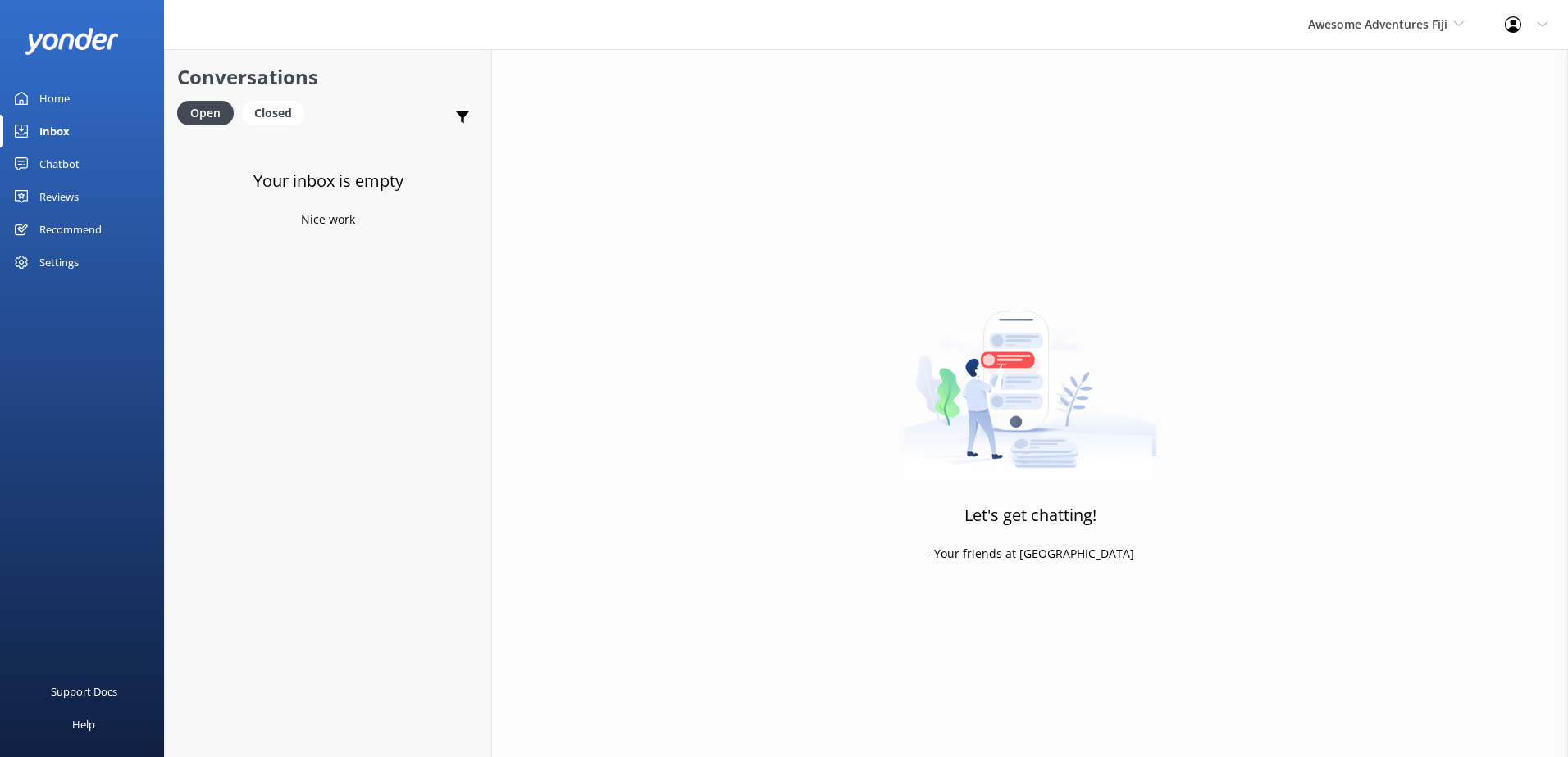
click at [1430, 57] on div "Let's get chatting! - Your friends at [GEOGRAPHIC_DATA]" at bounding box center [1030, 427] width 1076 height 757
click at [1406, 32] on span "Awesome Adventures Fiji" at bounding box center [1385, 24] width 155 height 18
click at [1393, 146] on link "Malamala Beach Club" at bounding box center [1370, 147] width 164 height 39
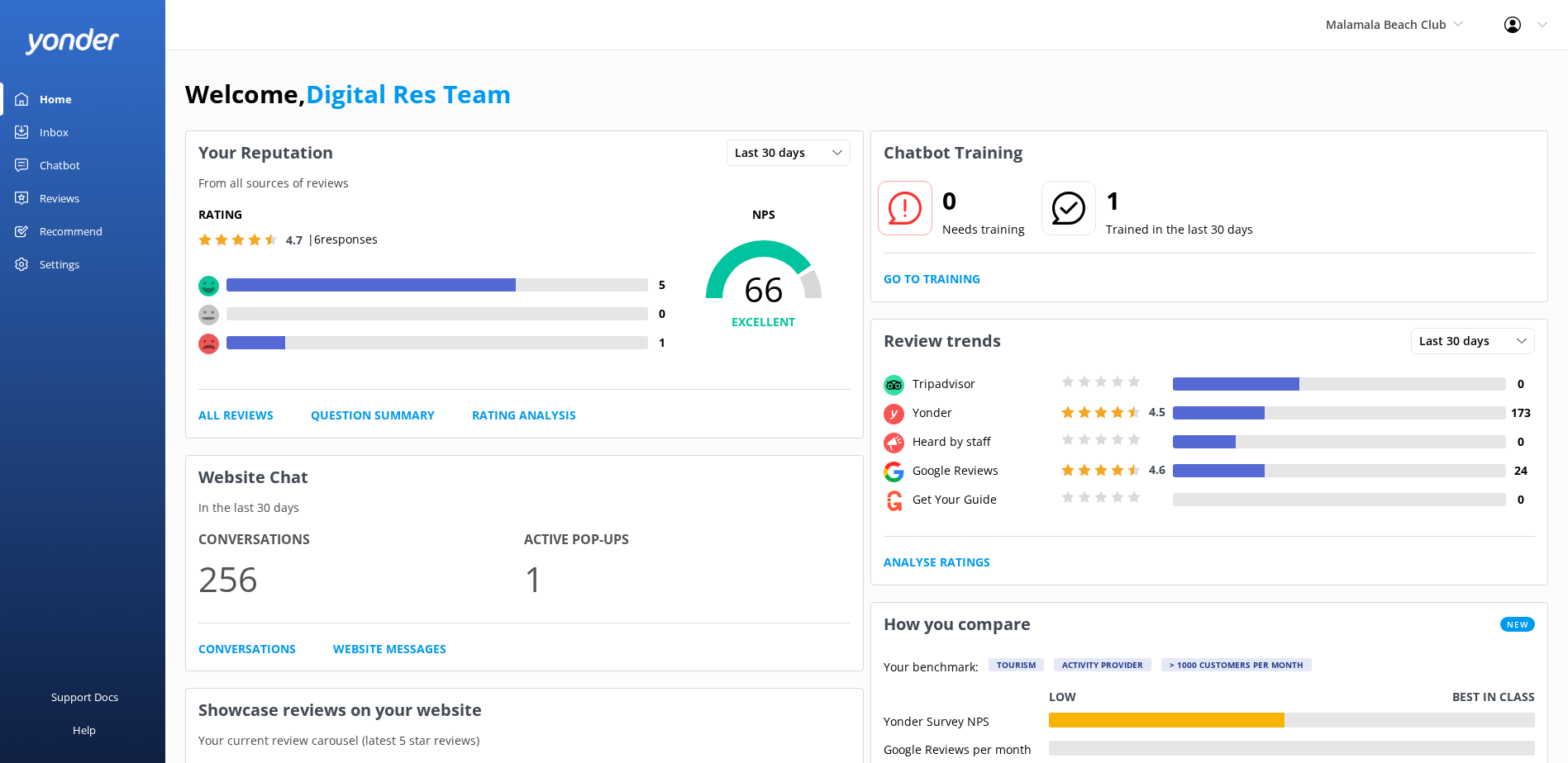
click at [81, 142] on link "Inbox" at bounding box center [83, 132] width 165 height 33
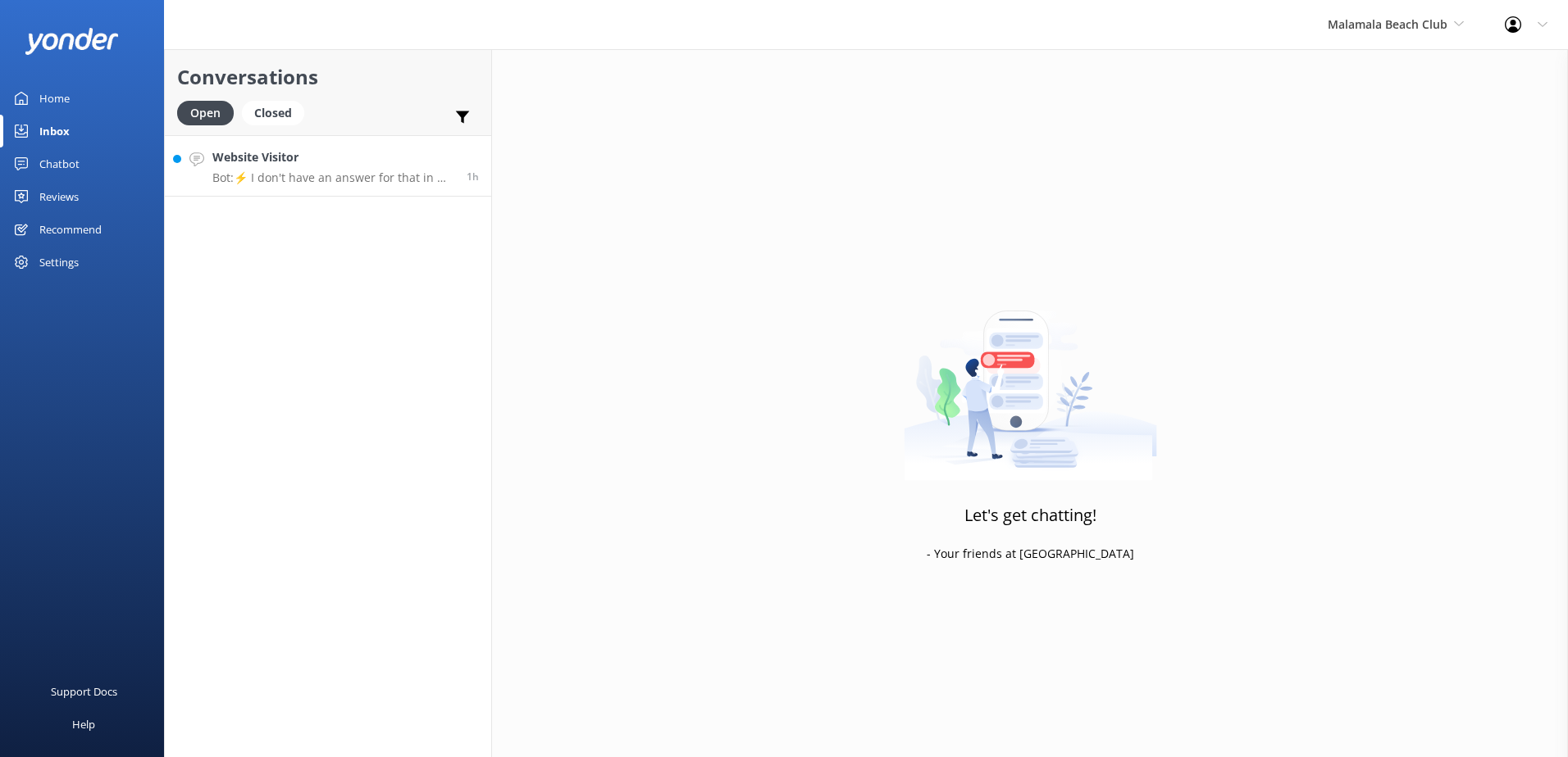
click at [276, 165] on h4 "Website Visitor" at bounding box center [333, 157] width 242 height 18
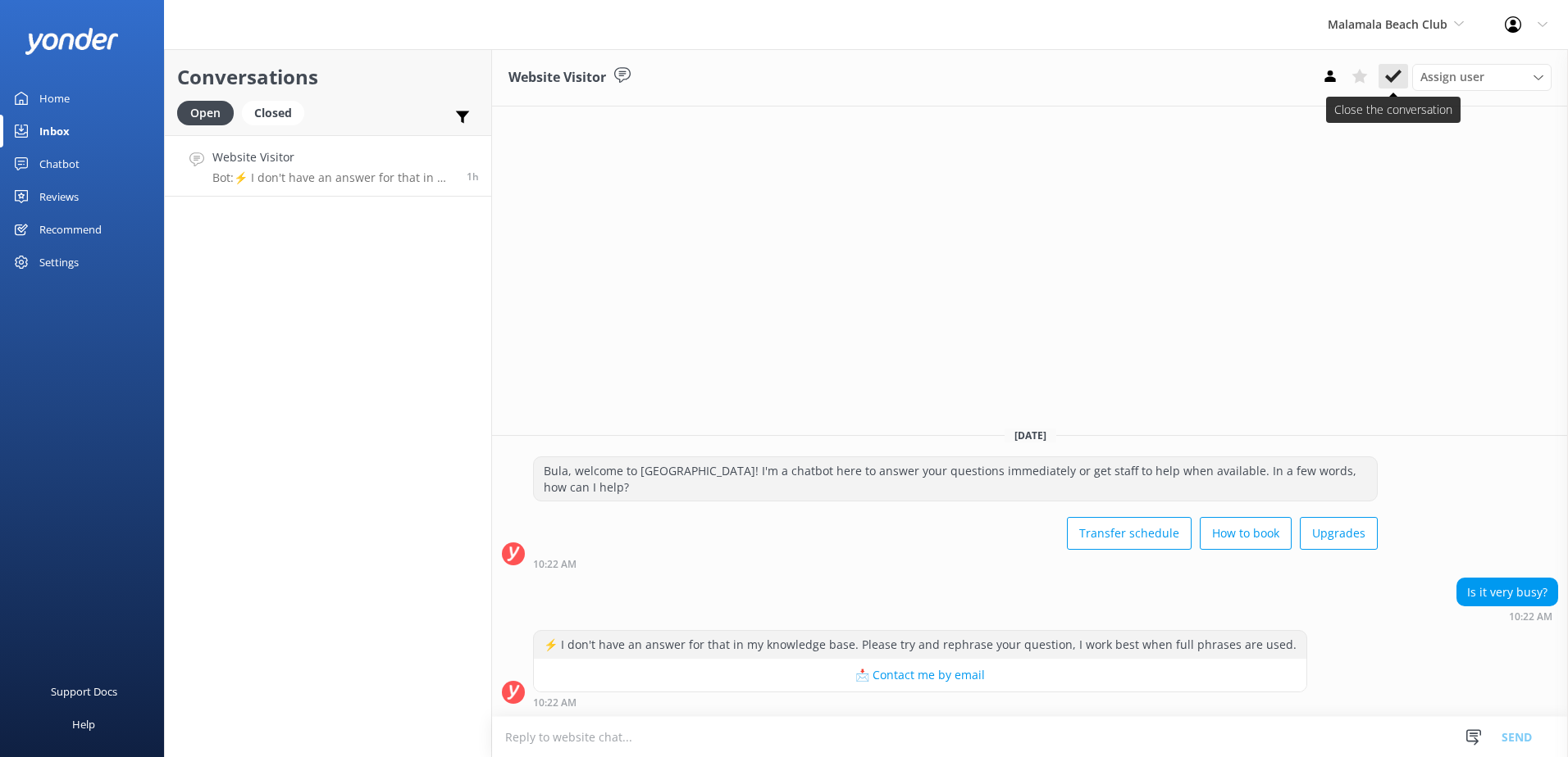
click at [1389, 78] on use at bounding box center [1392, 75] width 17 height 13
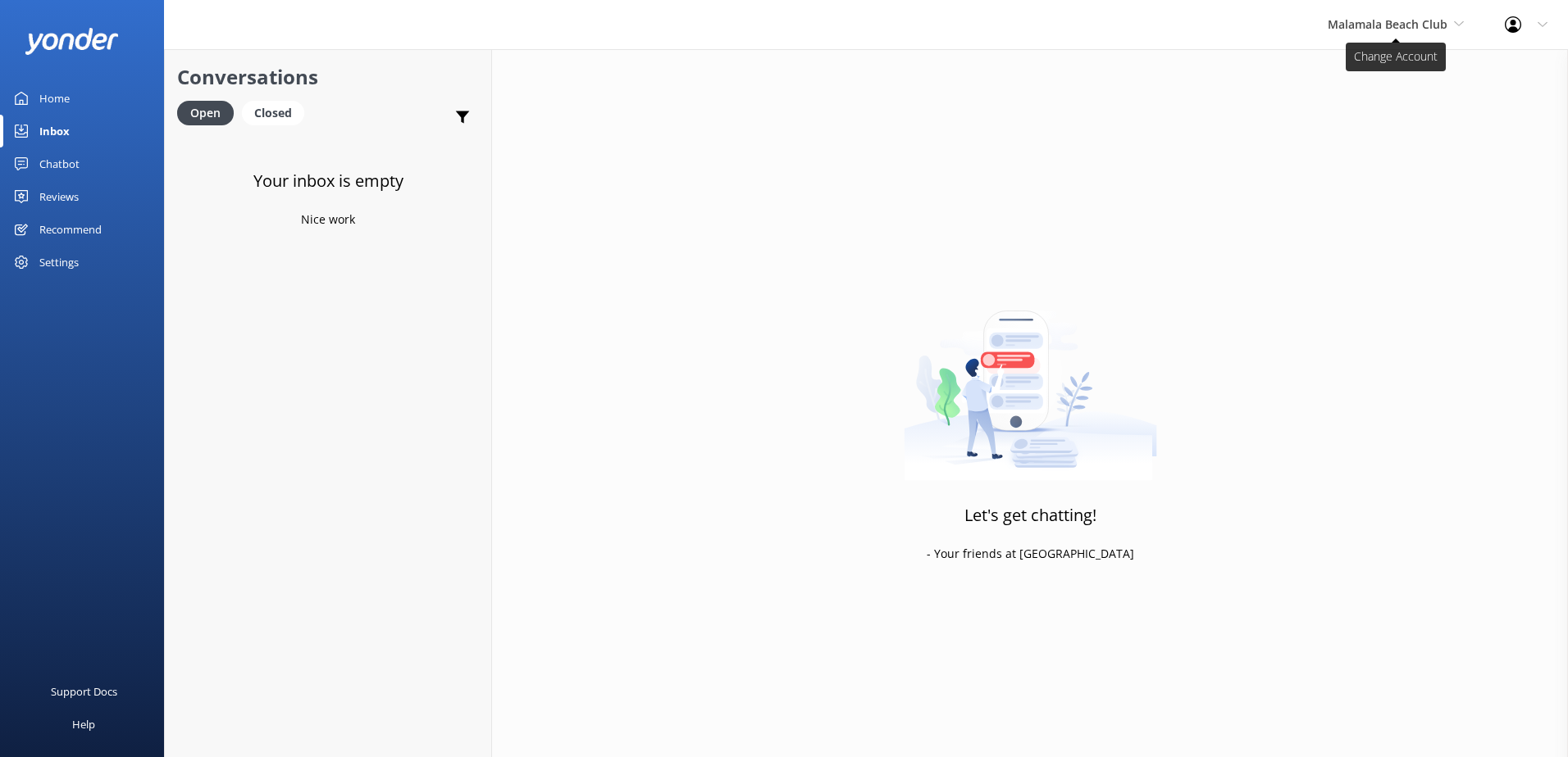
click at [1415, 20] on span "Malamala Beach Club" at bounding box center [1387, 24] width 120 height 16
click at [1360, 114] on link "South Sea Cruises" at bounding box center [1389, 108] width 164 height 39
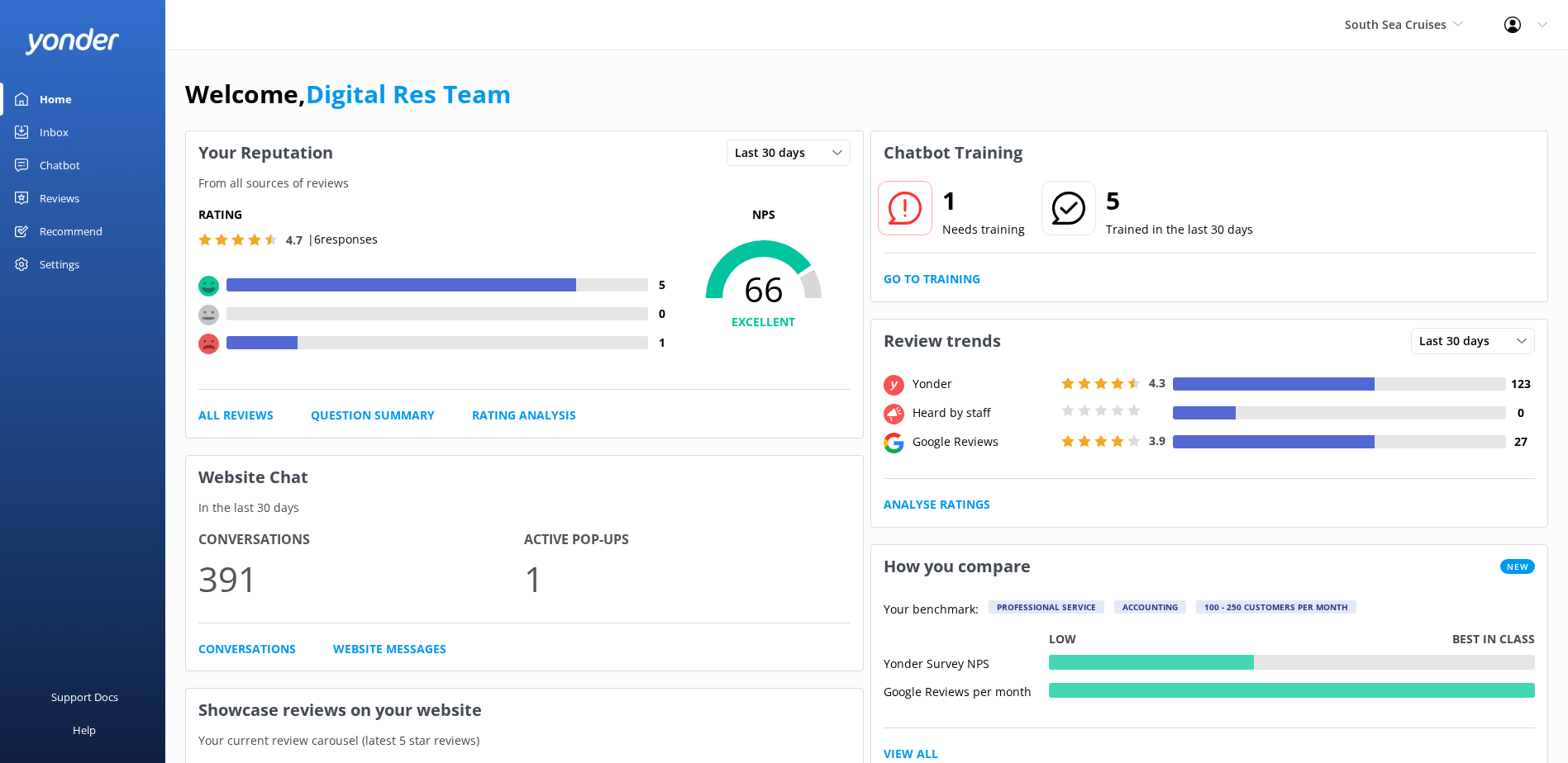
click at [110, 136] on link "Inbox" at bounding box center [83, 132] width 165 height 33
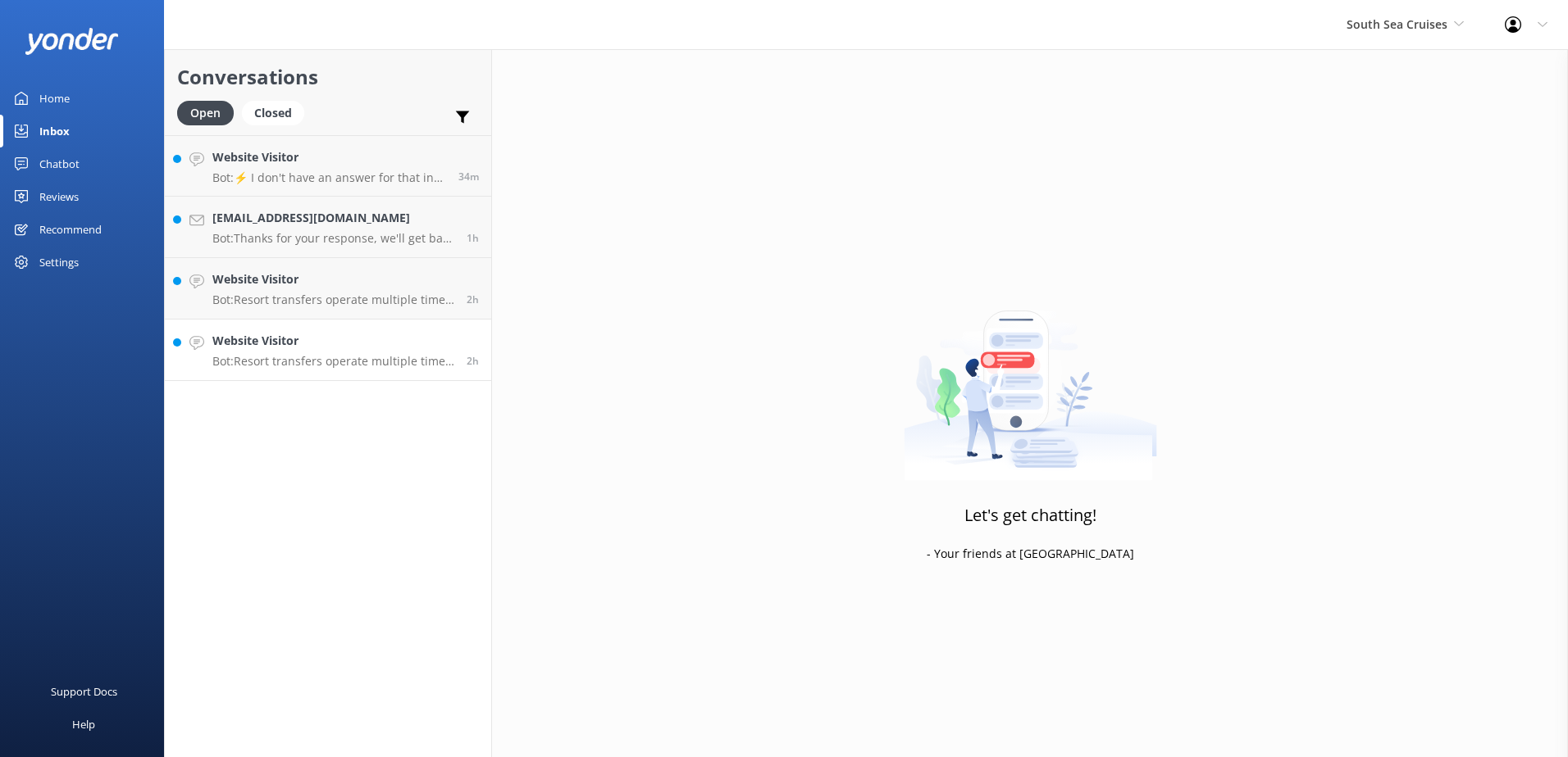
click at [309, 369] on link "Website Visitor Bot: Resort transfers operate multiple times a day, every day, …" at bounding box center [328, 350] width 326 height 62
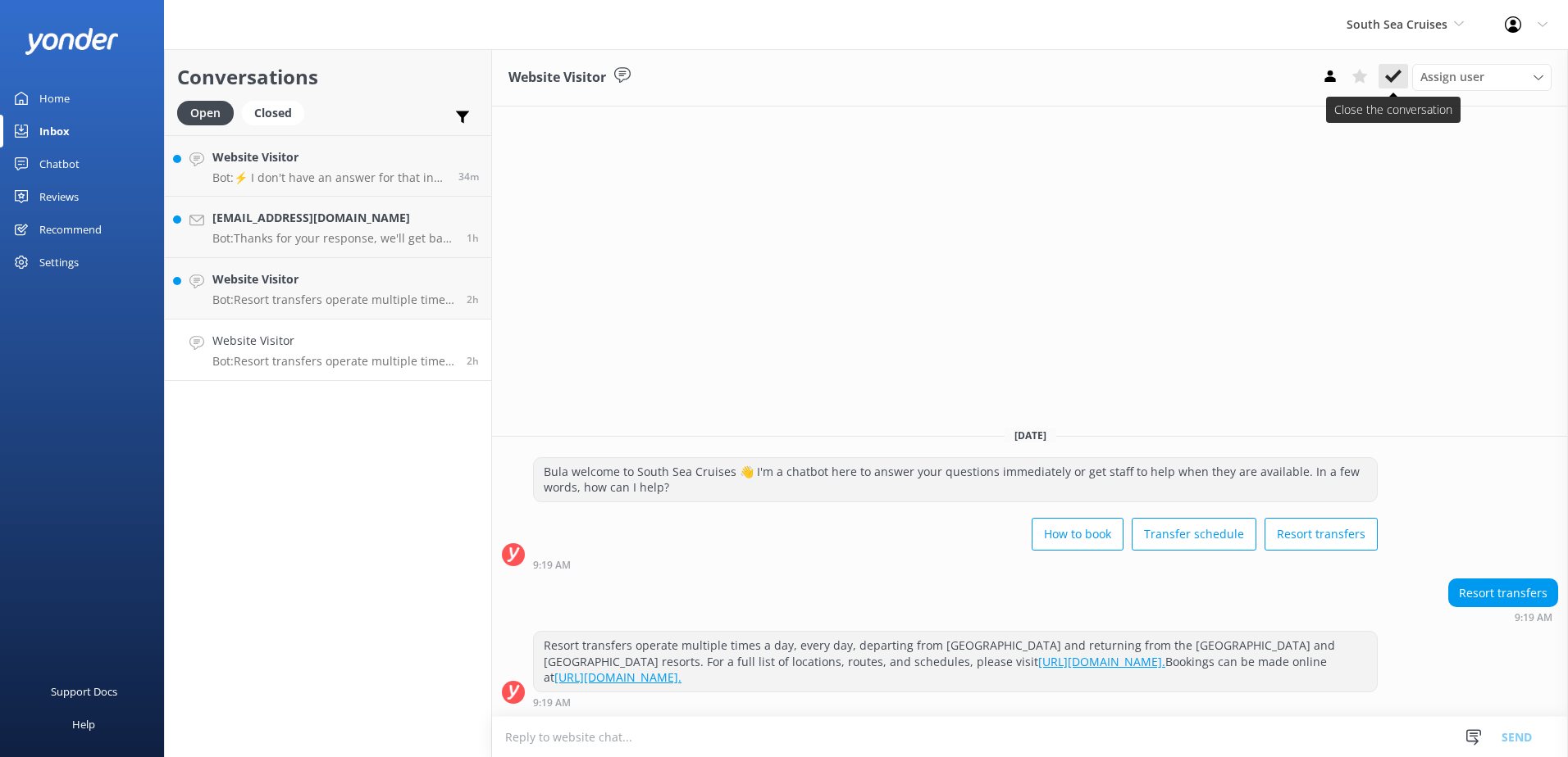
click at [1383, 80] on button at bounding box center [1393, 75] width 29 height 24
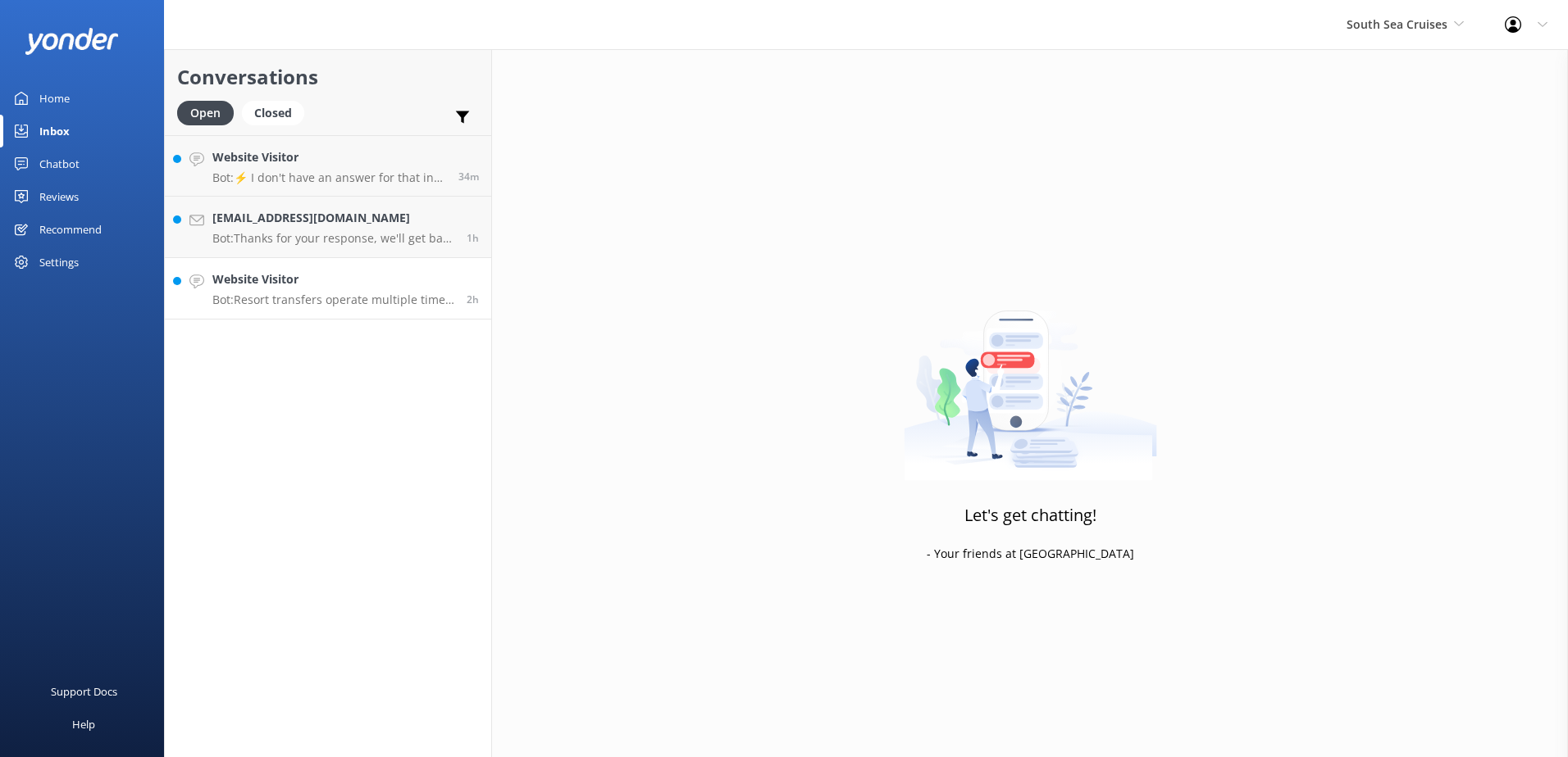
click at [317, 298] on p "Bot: Resort transfers operate multiple times a day, every day, departing from […" at bounding box center [333, 300] width 242 height 15
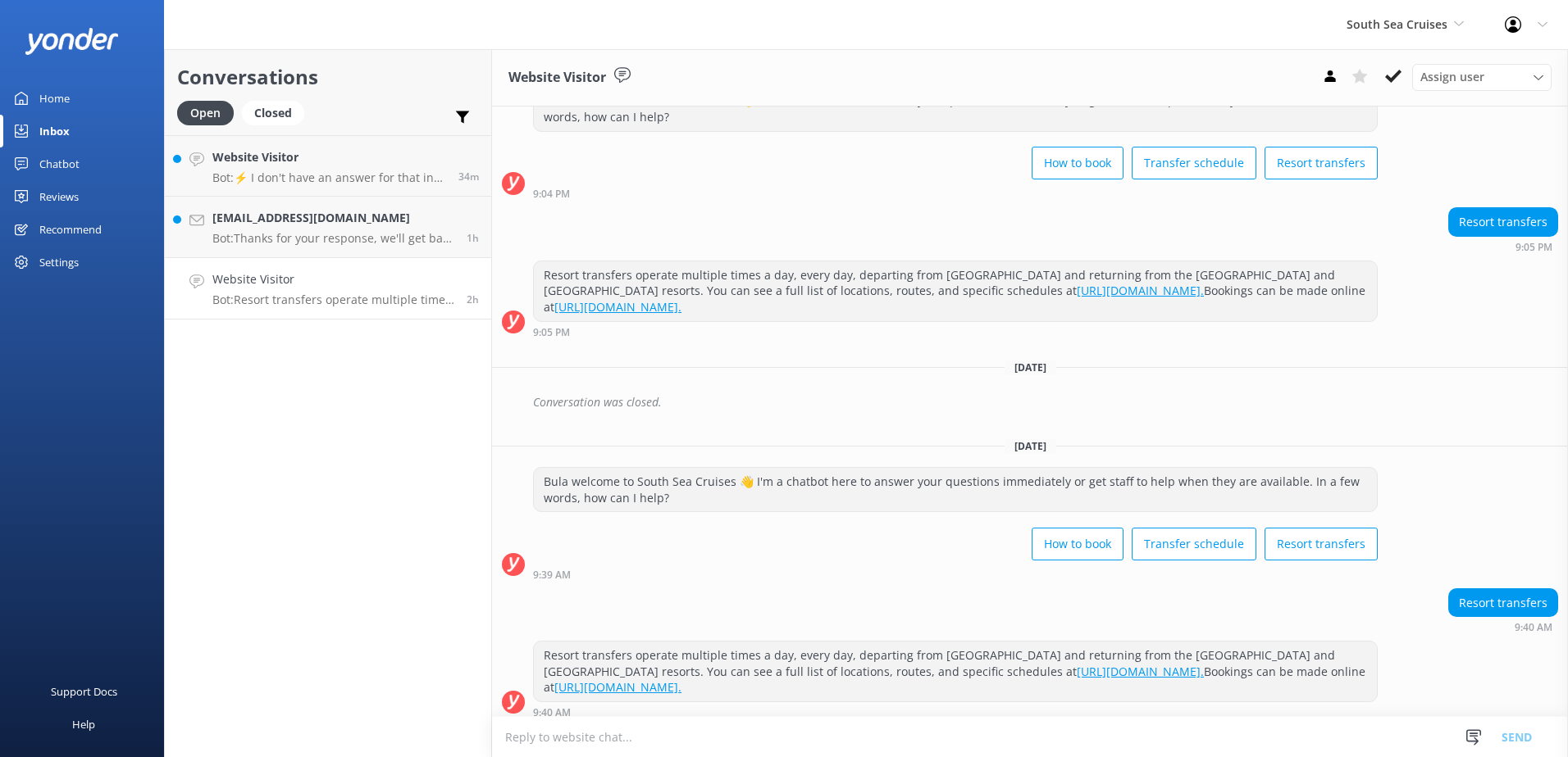
scroll to position [73, 0]
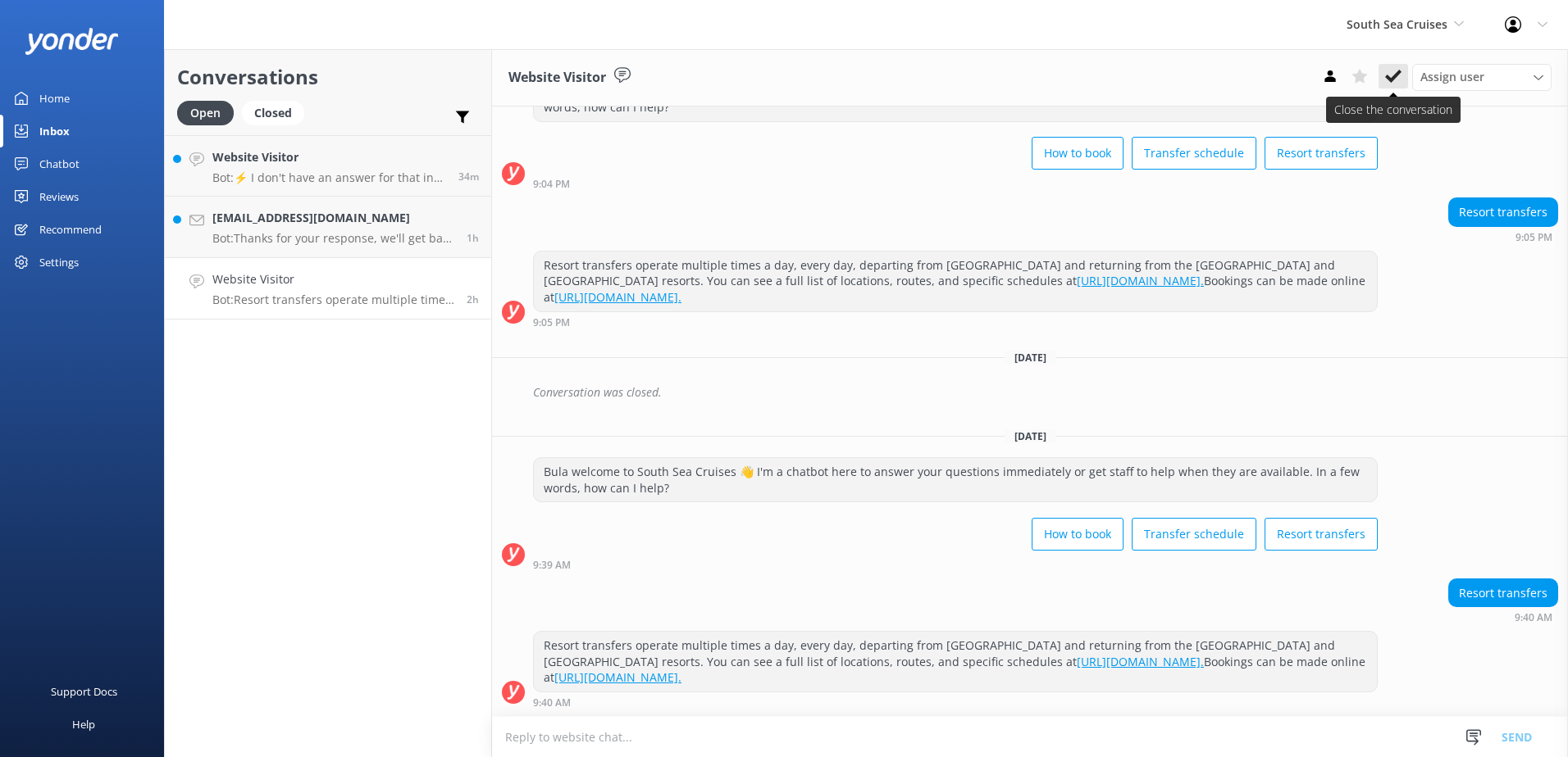
click at [1386, 83] on icon at bounding box center [1392, 76] width 17 height 17
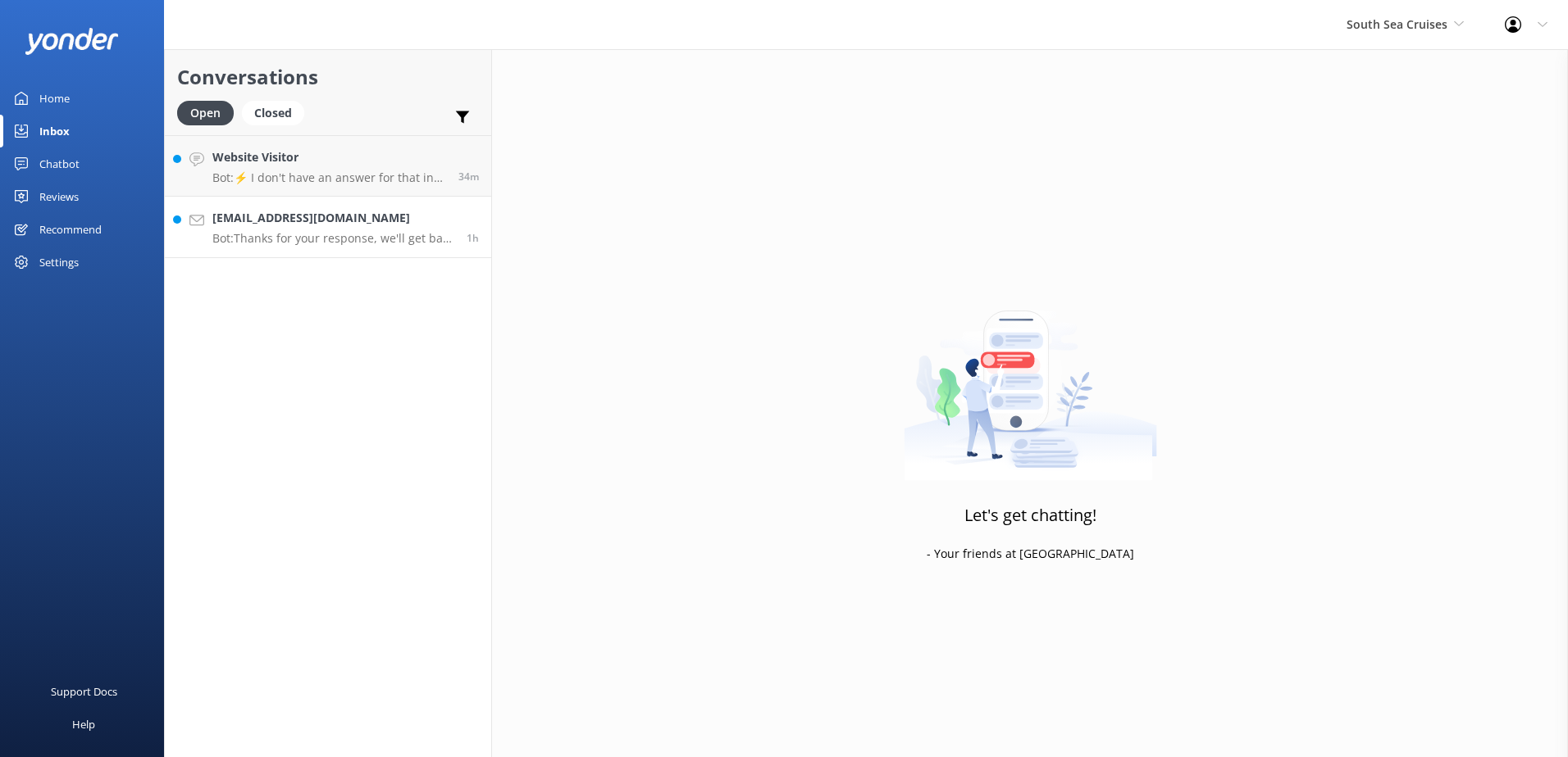
click at [375, 237] on p "Bot: Thanks for your response, we'll get back to you as soon as we can during o…" at bounding box center [333, 238] width 242 height 15
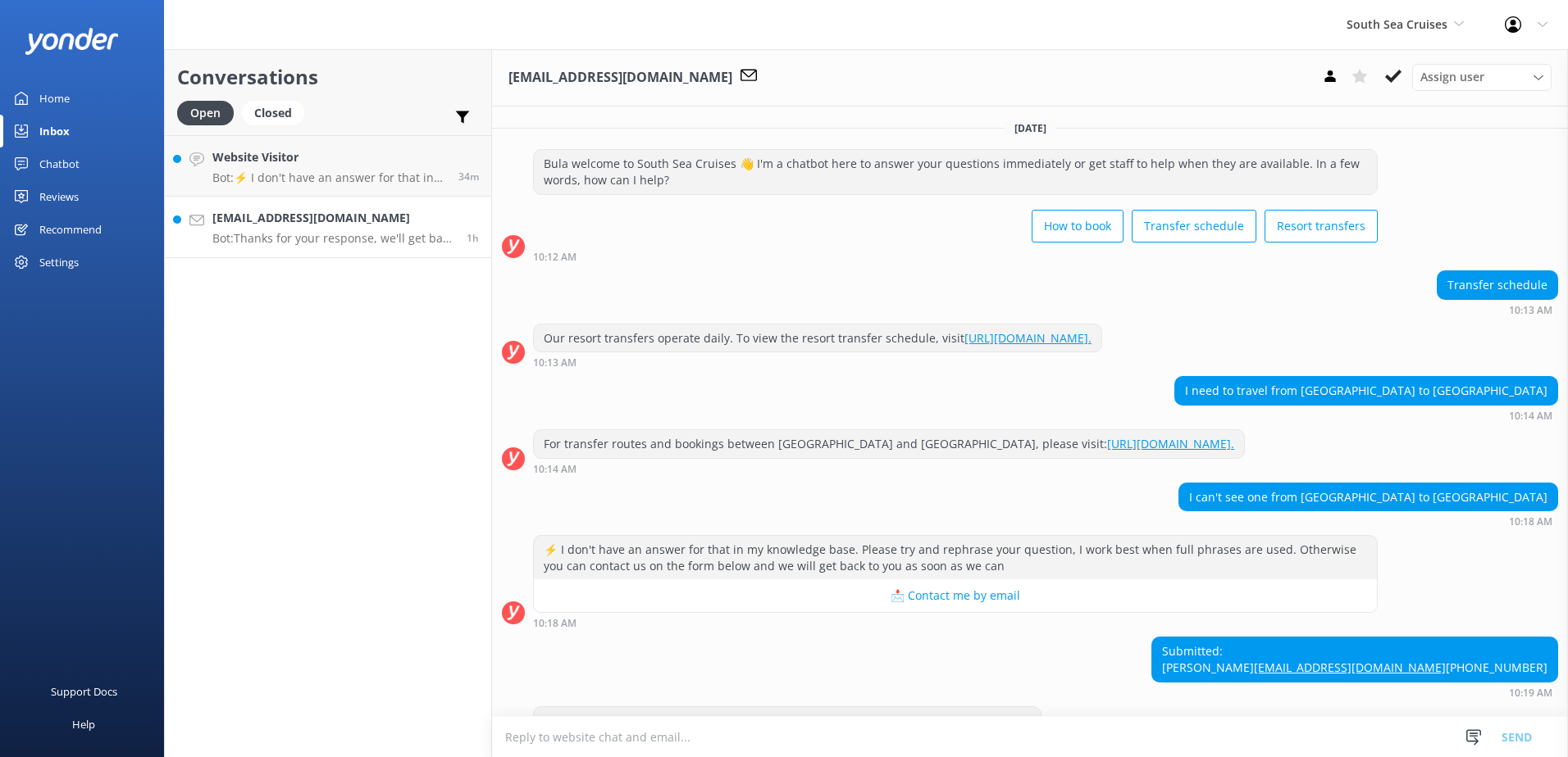
scroll to position [91, 0]
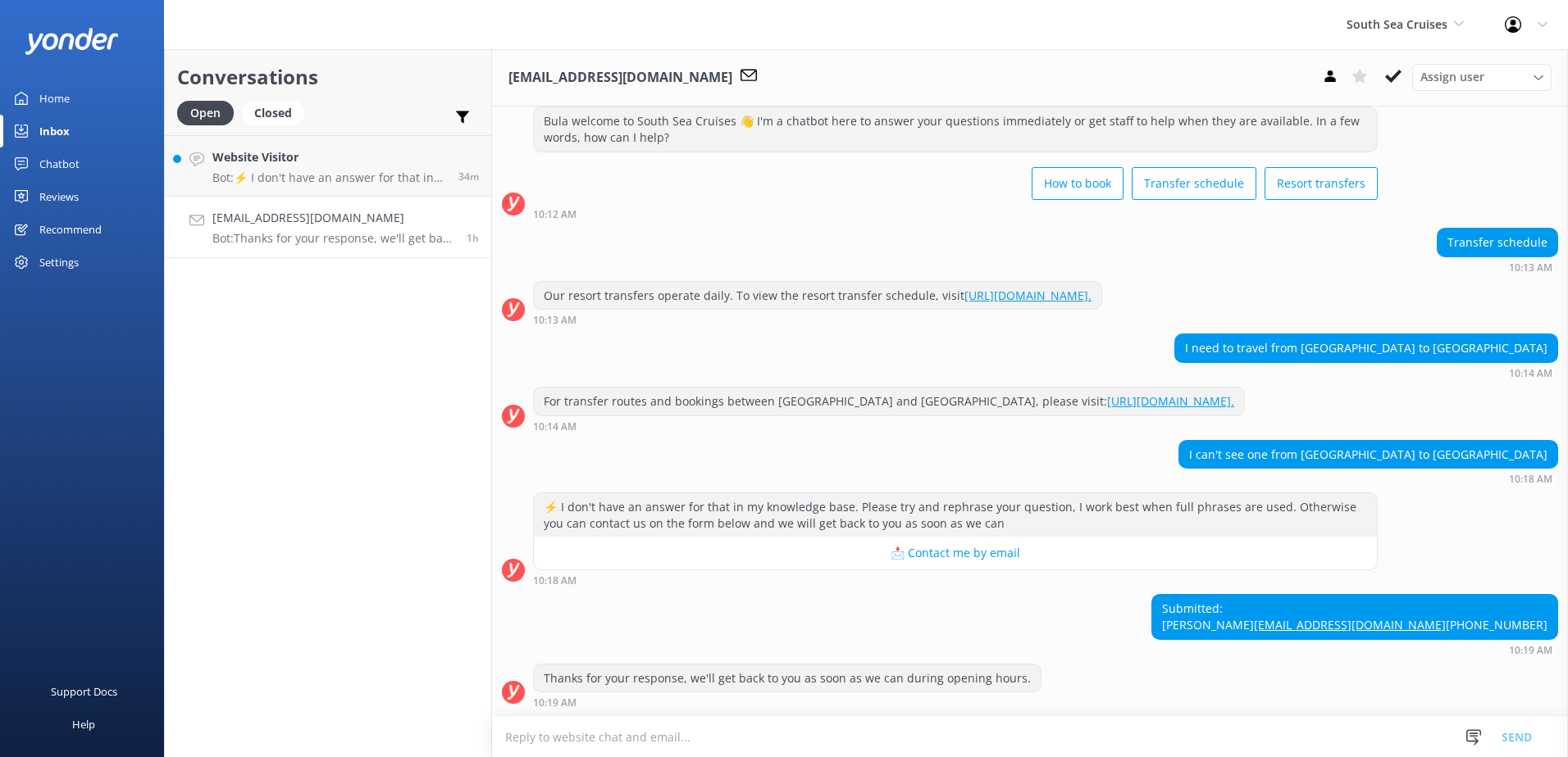
click at [1141, 737] on textarea at bounding box center [1030, 736] width 1076 height 40
type textarea "plea"
click at [790, 737] on textarea "plea" at bounding box center [1030, 736] width 1076 height 41
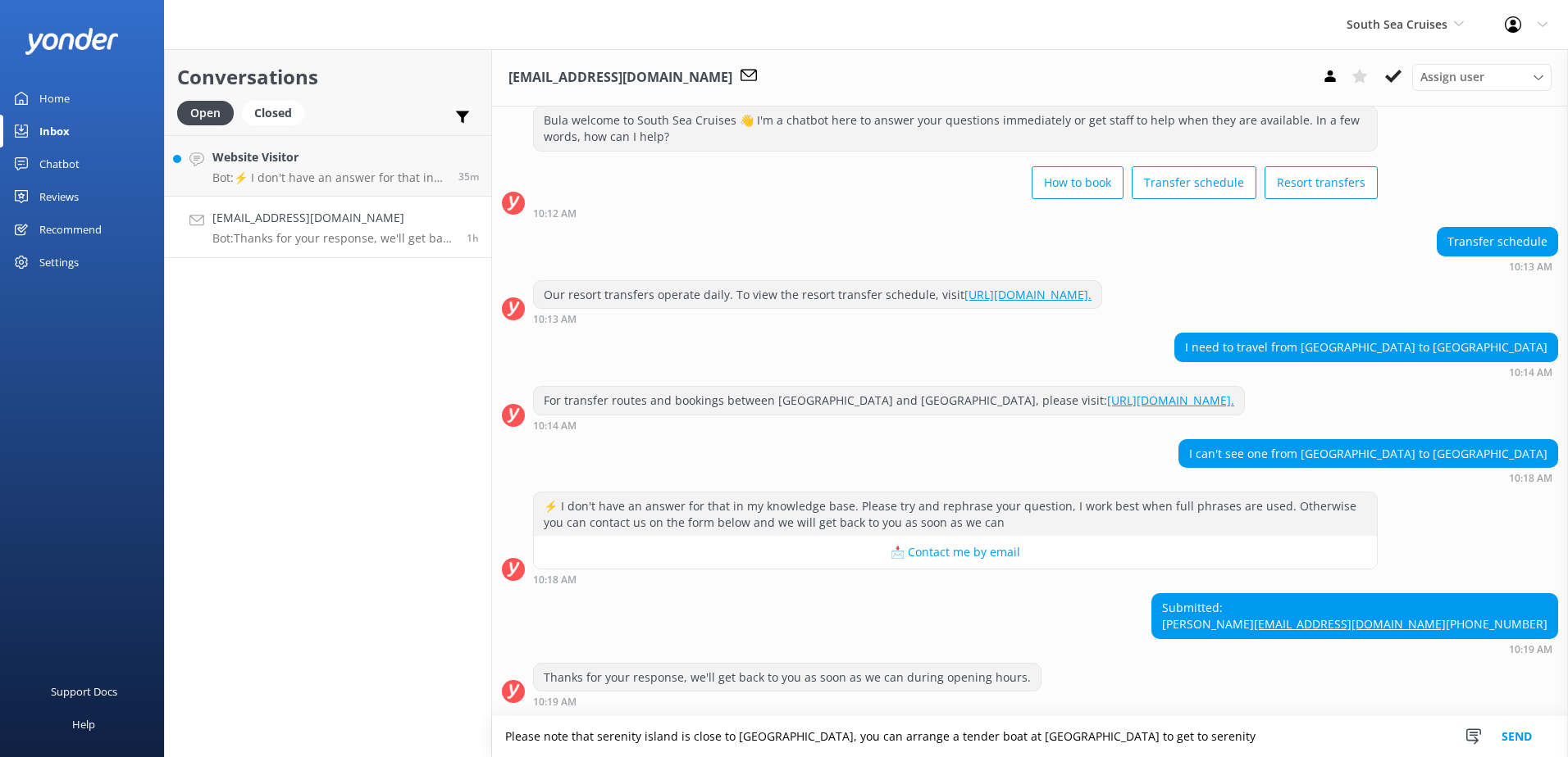
click at [1262, 731] on textarea "Please note that serenity island is close to Beachcomber, you can arrange a ten…" at bounding box center [1030, 736] width 1076 height 41
type textarea "Please note that serenity island is close to Beachcomber, you can arrange a ten…"
click at [1525, 734] on button "Send" at bounding box center [1516, 736] width 62 height 41
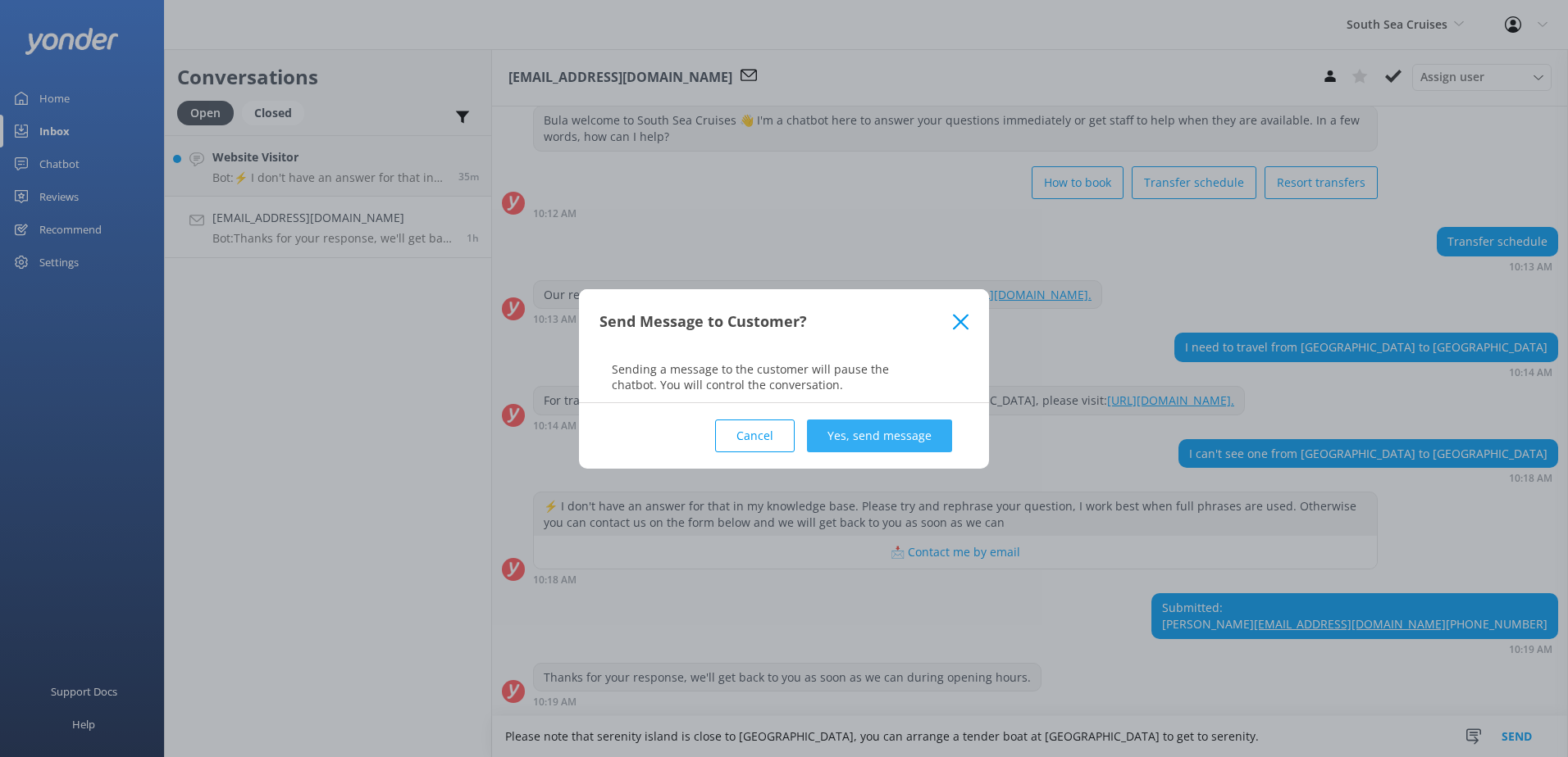
click at [909, 439] on button "Yes, send message" at bounding box center [879, 437] width 146 height 33
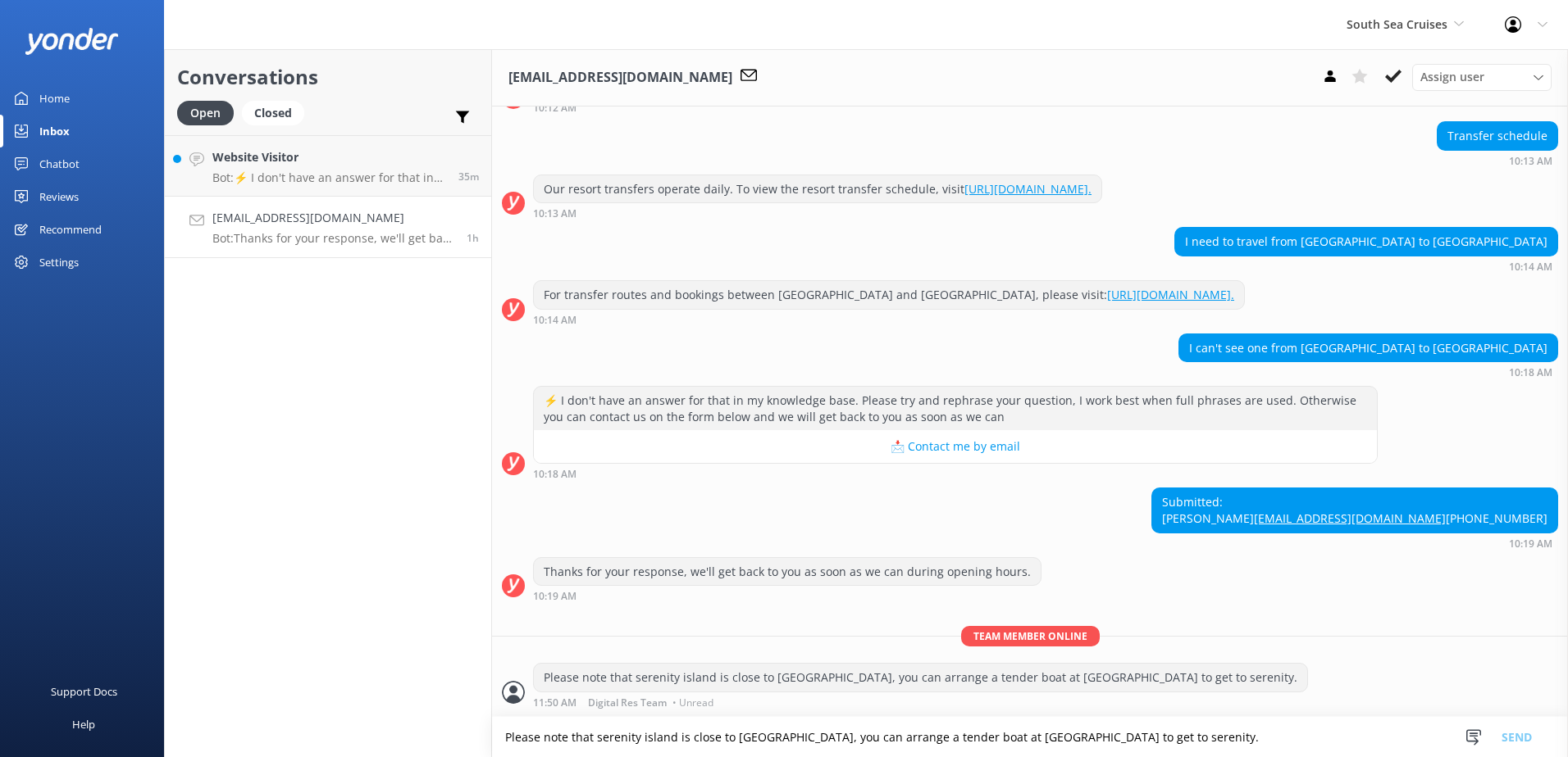
scroll to position [197, 0]
click at [1394, 76] on use at bounding box center [1392, 75] width 17 height 13
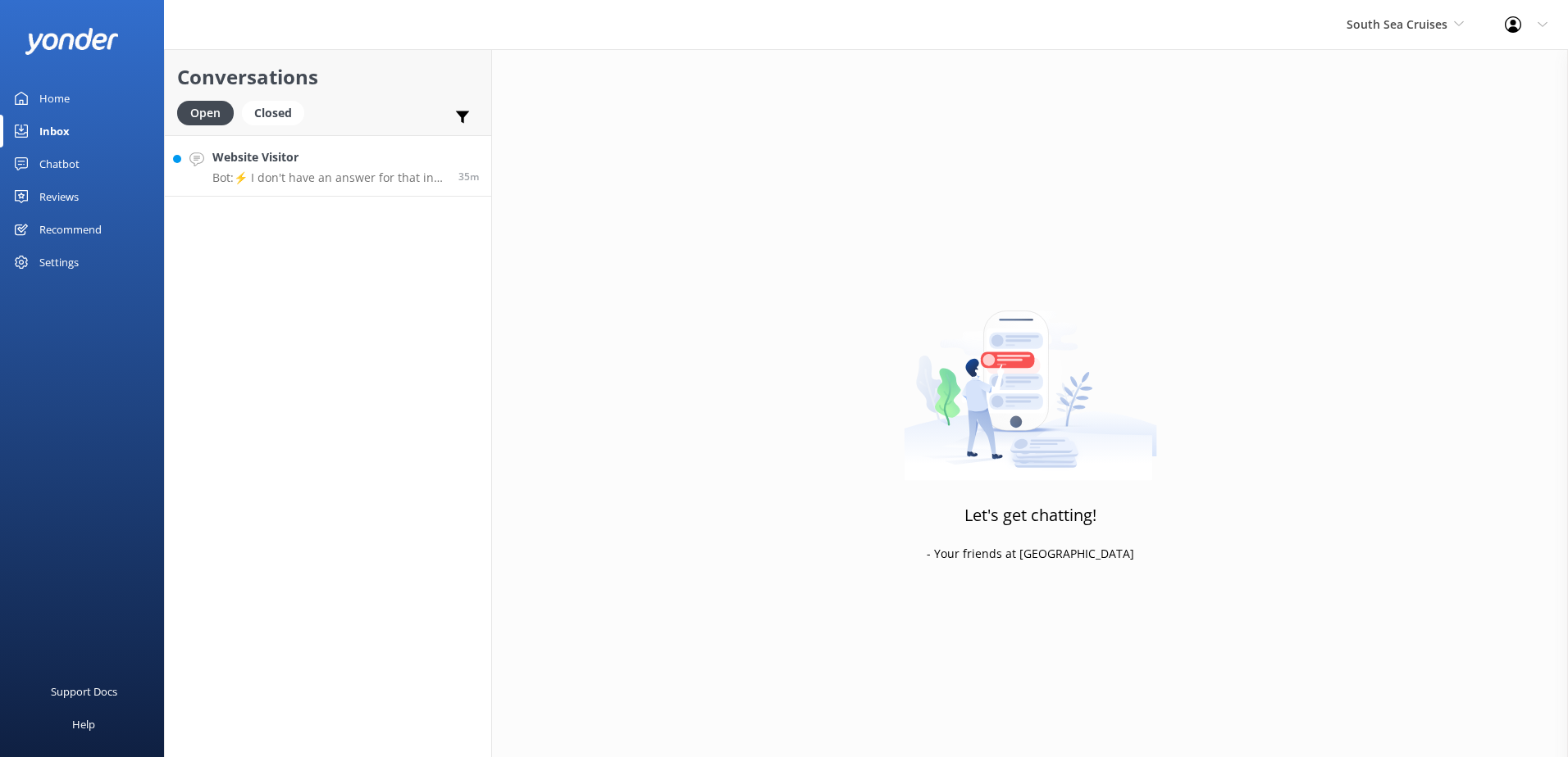
click at [339, 176] on p "Bot: ⚡ I don't have an answer for that in my knowledge base. Please try and rep…" at bounding box center [328, 178] width 233 height 15
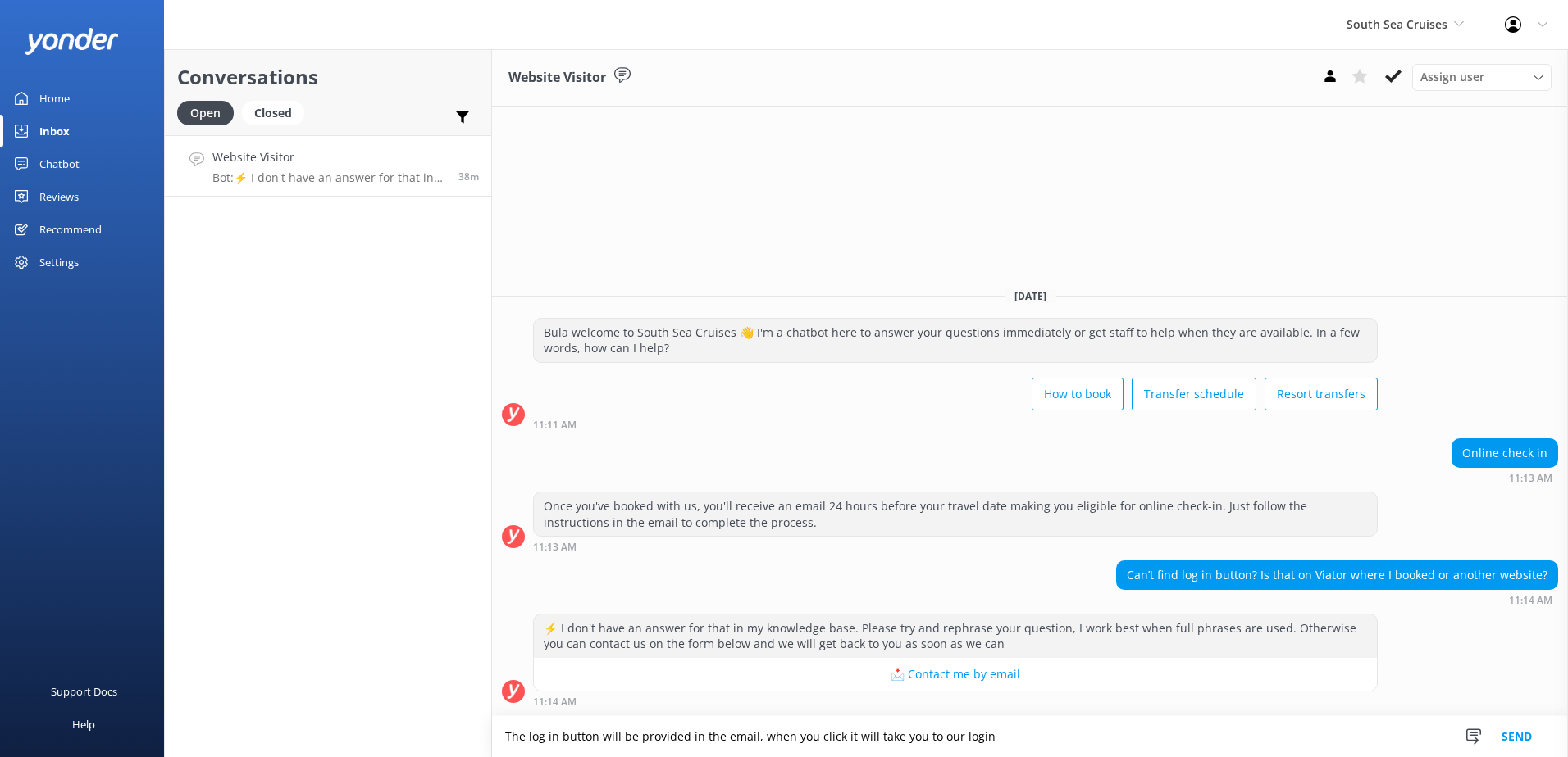
click at [986, 746] on textarea "The log in button will be provided in the email, when you click it will take yo…" at bounding box center [1030, 736] width 1076 height 41
click at [1126, 737] on textarea "The log in button will be provided in the email, when you click it will take yo…" at bounding box center [1030, 736] width 1076 height 41
type textarea "The log in button will be provided in the email, when you click it will take yo…"
click at [1539, 736] on button "Send" at bounding box center [1516, 736] width 62 height 41
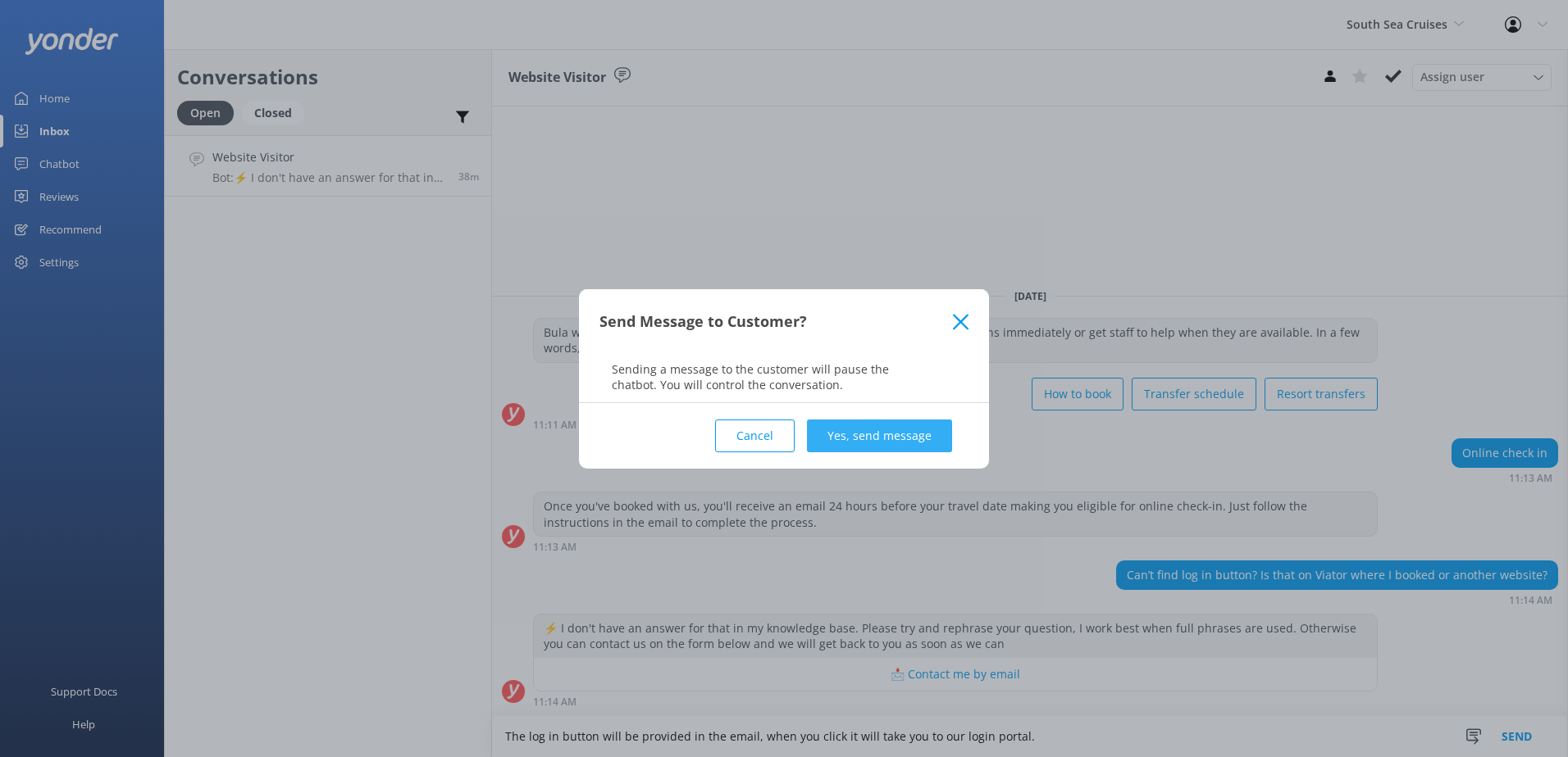
click at [894, 426] on button "Yes, send message" at bounding box center [879, 437] width 146 height 33
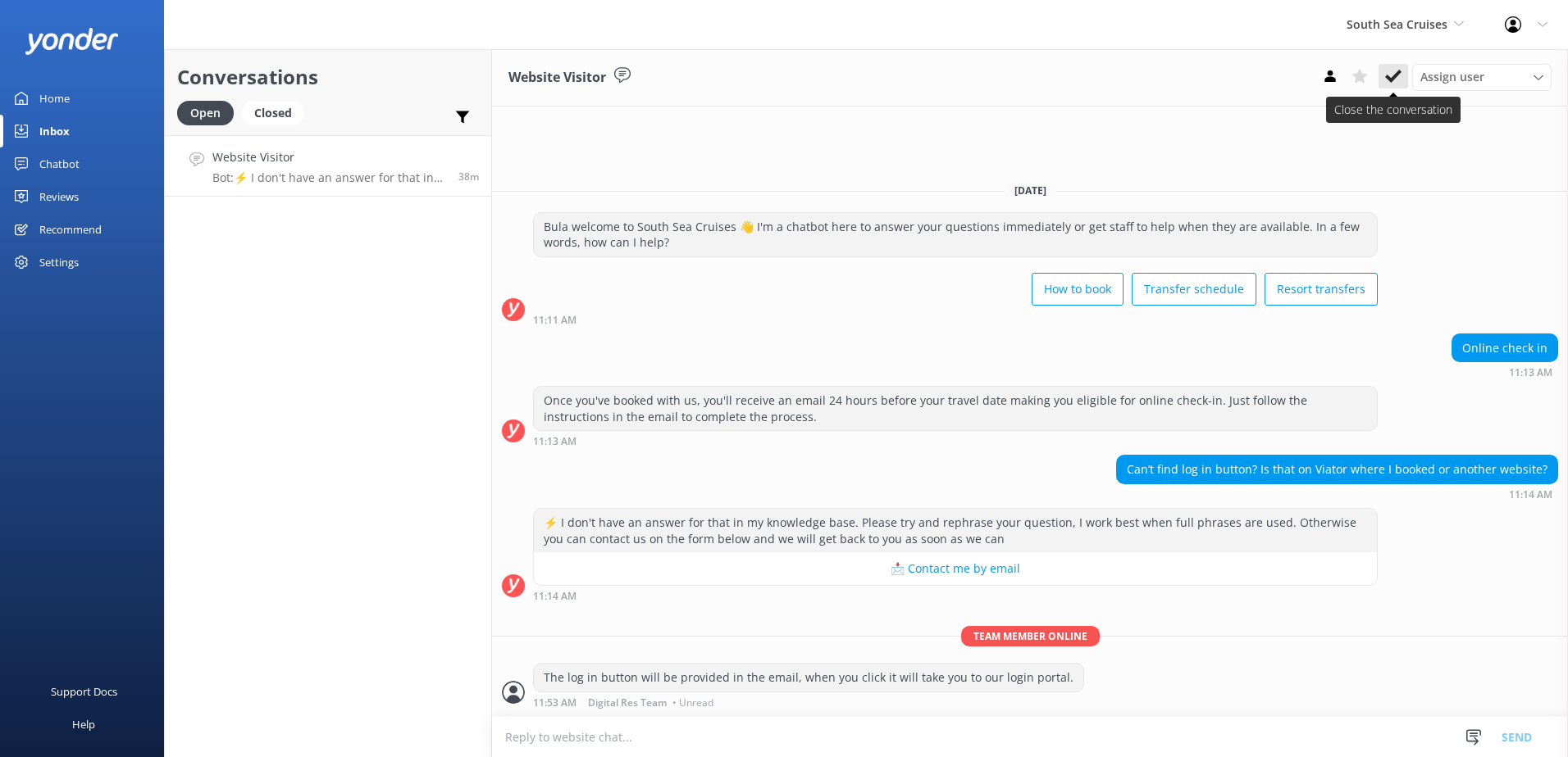
click at [1390, 73] on icon at bounding box center [1392, 76] width 17 height 17
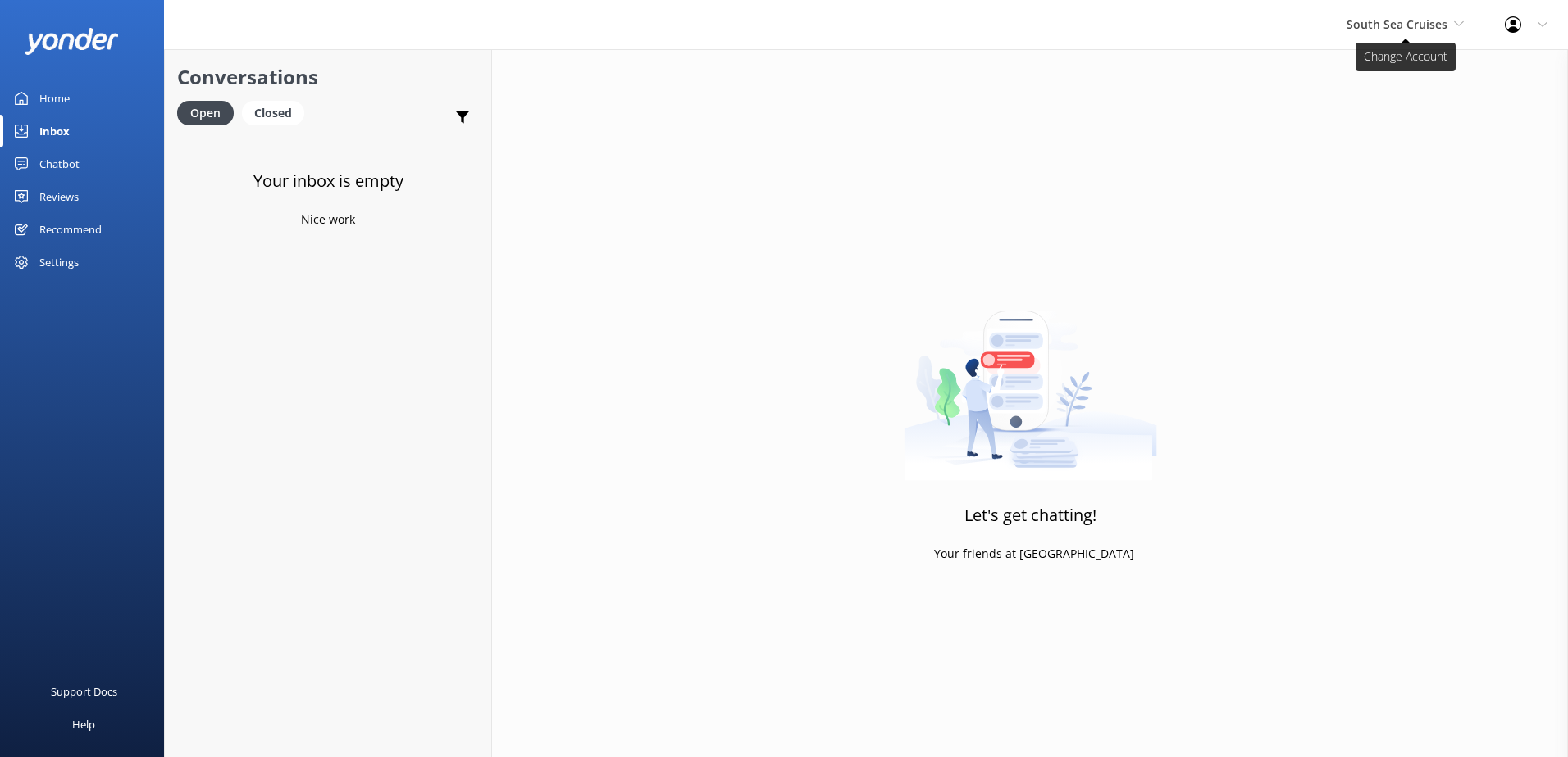
click at [1396, 23] on span "South Sea Cruises" at bounding box center [1396, 24] width 101 height 16
click at [1409, 74] on link "South Sea Sailing" at bounding box center [1408, 68] width 164 height 39
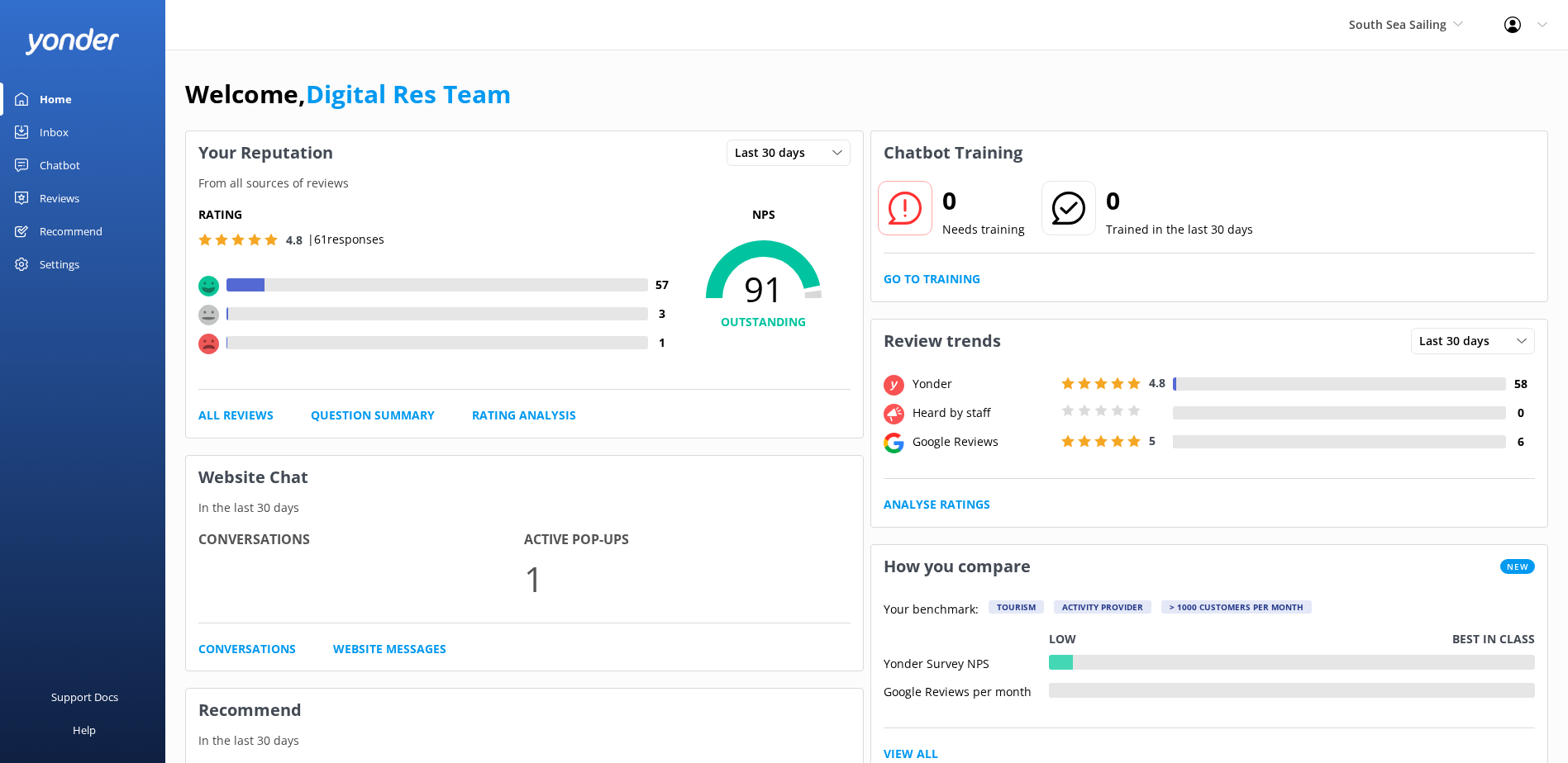
click at [57, 128] on div "Inbox" at bounding box center [53, 132] width 29 height 33
